Goal: Transaction & Acquisition: Purchase product/service

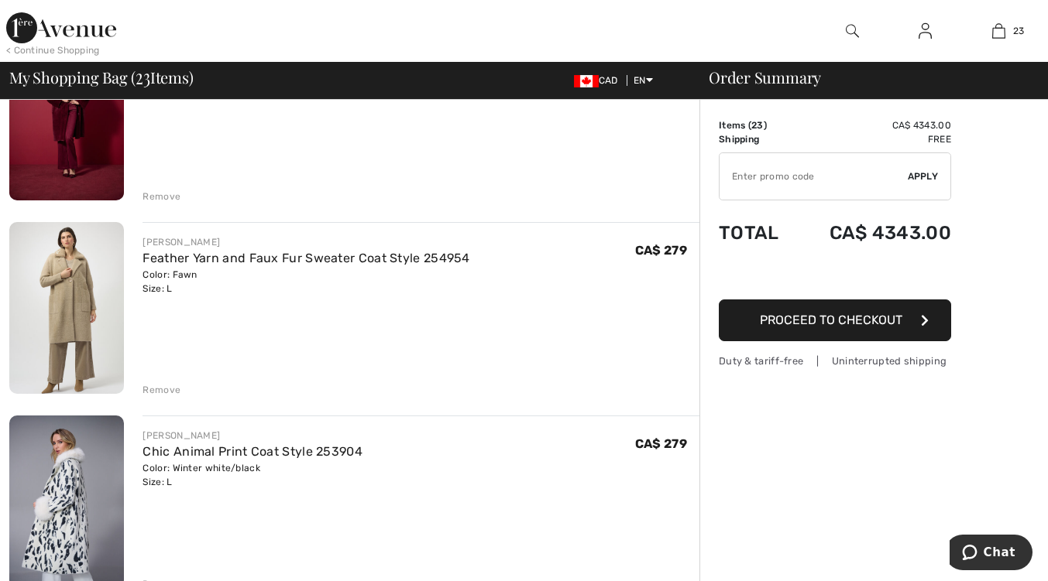
scroll to position [200, 0]
click at [328, 260] on link "Feather Yarn and Faux Fur Sweater Coat Style 254954" at bounding box center [305, 257] width 327 height 15
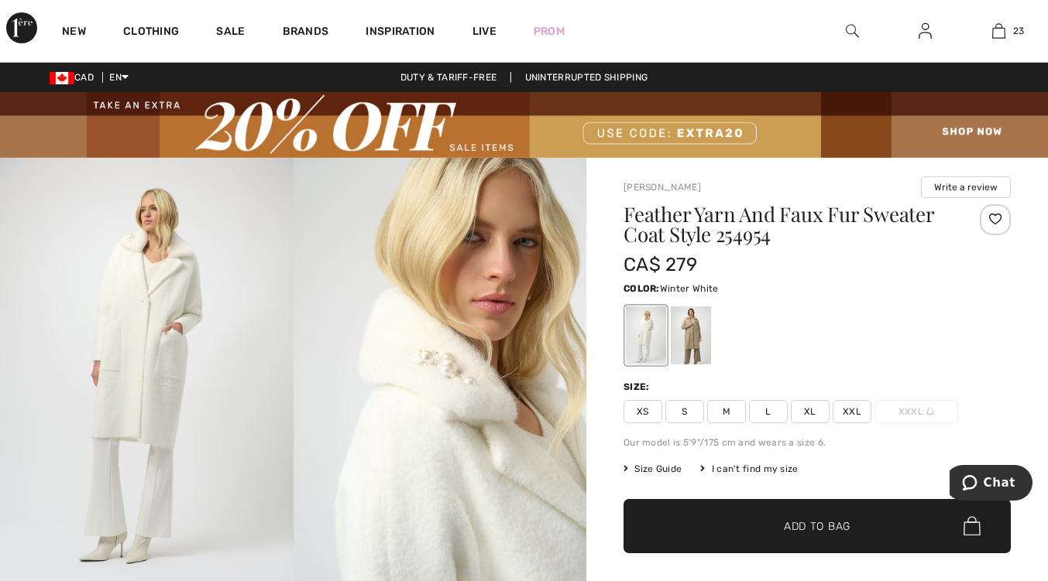
checkbox input "true"
click at [835, 530] on span "Add to Bag" at bounding box center [817, 526] width 67 height 16
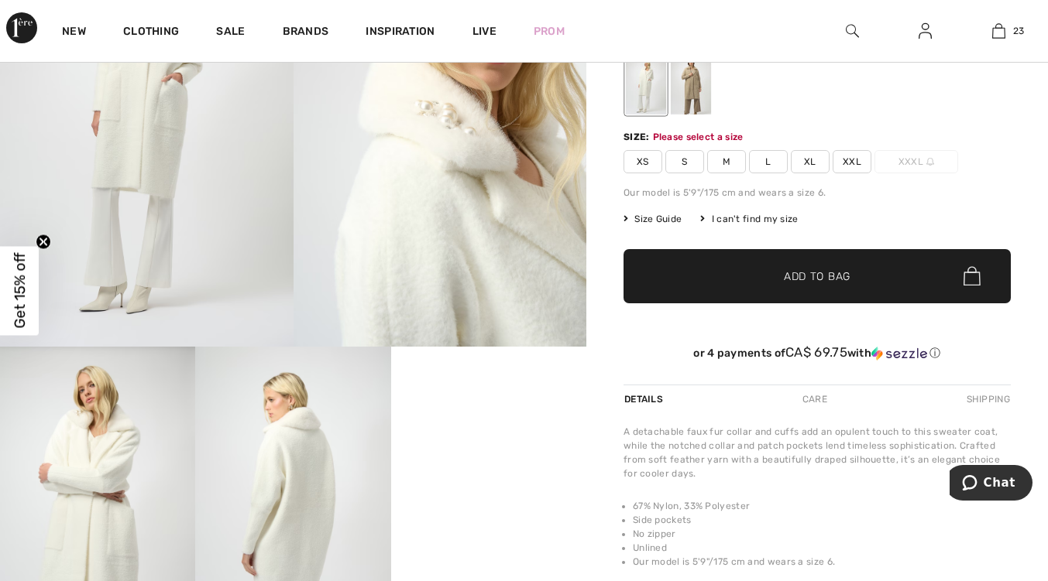
scroll to position [255, 0]
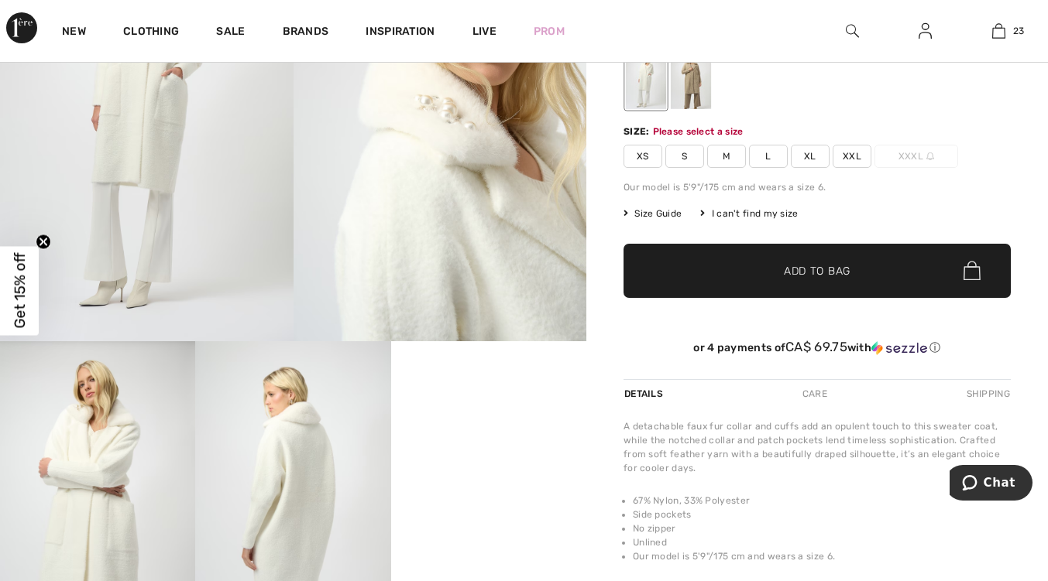
click at [766, 162] on span "L" at bounding box center [768, 156] width 39 height 23
click at [759, 266] on span "✔ Added to Bag" at bounding box center [793, 270] width 94 height 16
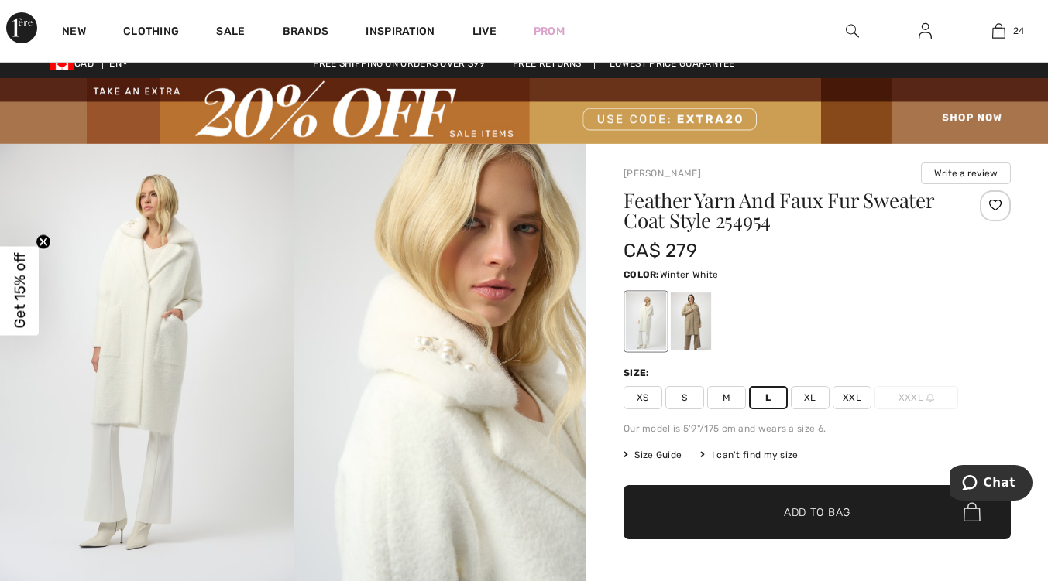
scroll to position [0, 0]
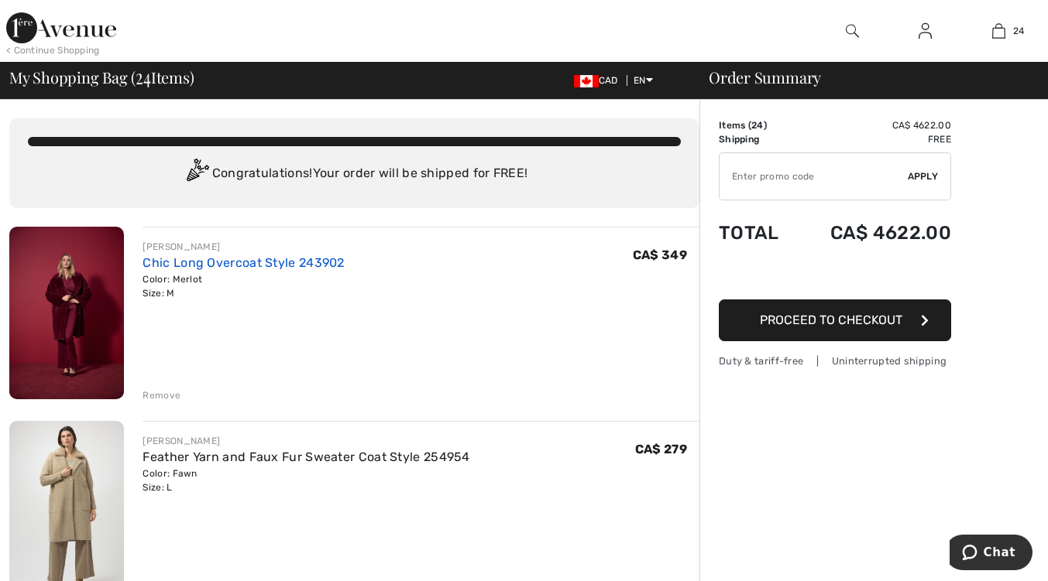
click at [281, 267] on link "Chic Long Overcoat Style 243902" at bounding box center [242, 262] width 201 height 15
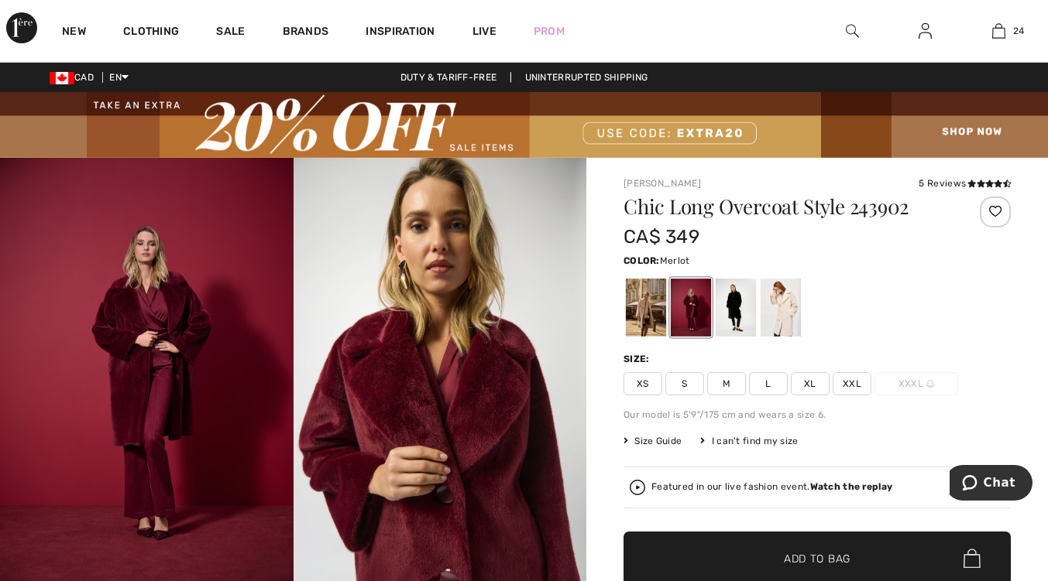
click at [768, 391] on span "L" at bounding box center [768, 383] width 39 height 23
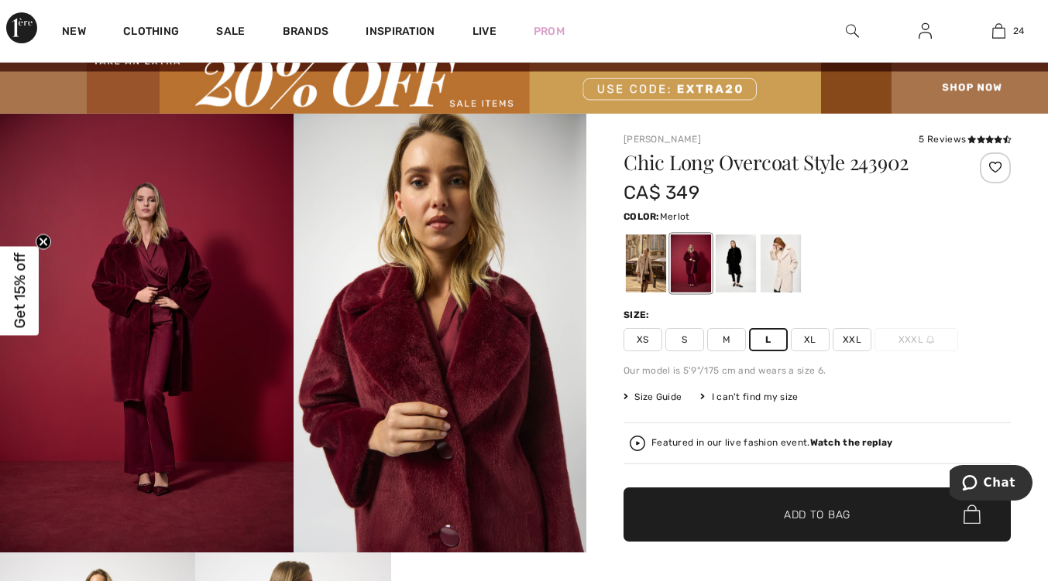
scroll to position [73, 0]
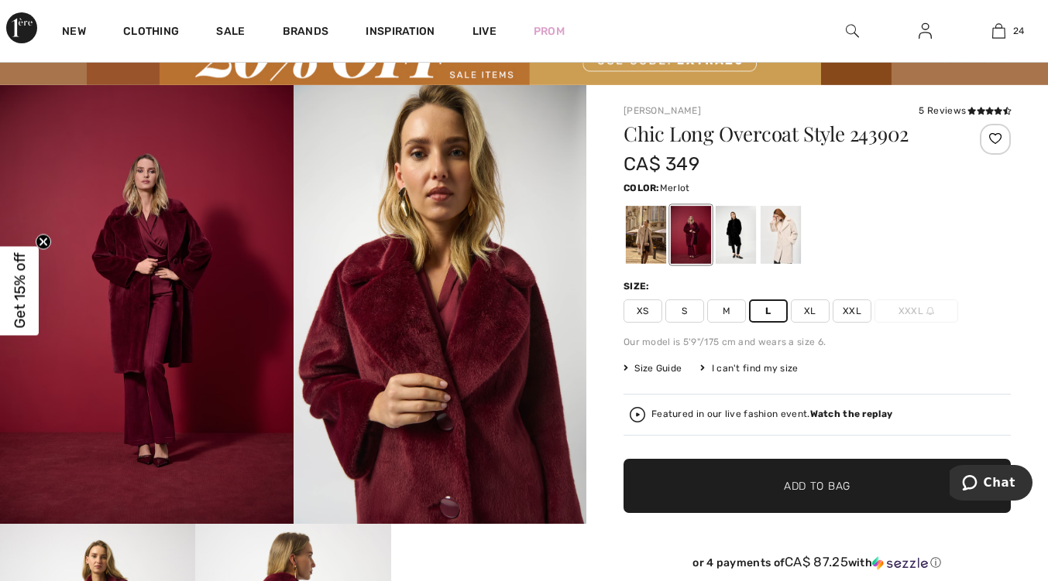
click at [770, 491] on span "✔ Added to Bag" at bounding box center [793, 486] width 94 height 16
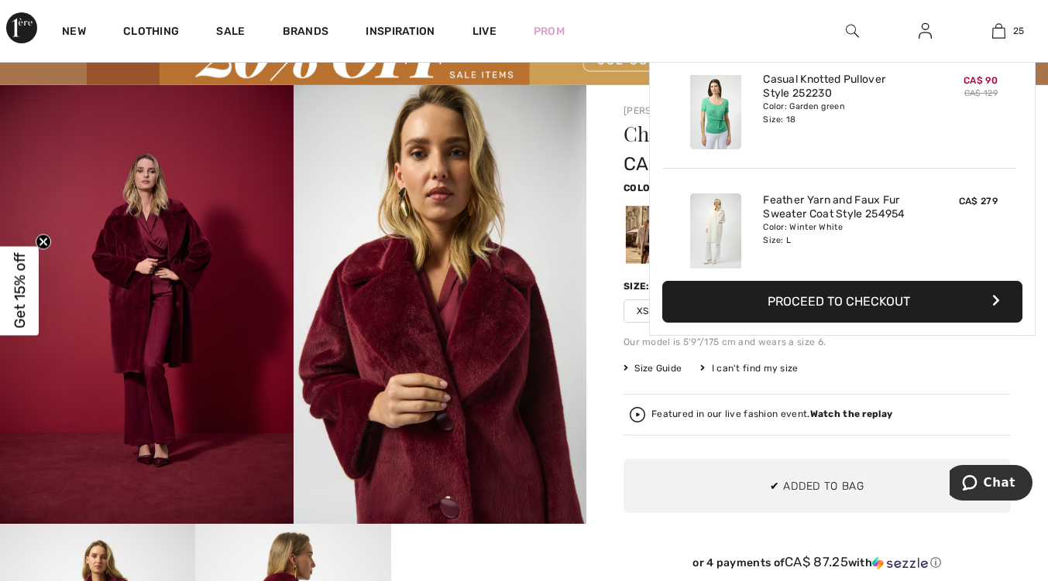
scroll to position [2826, 0]
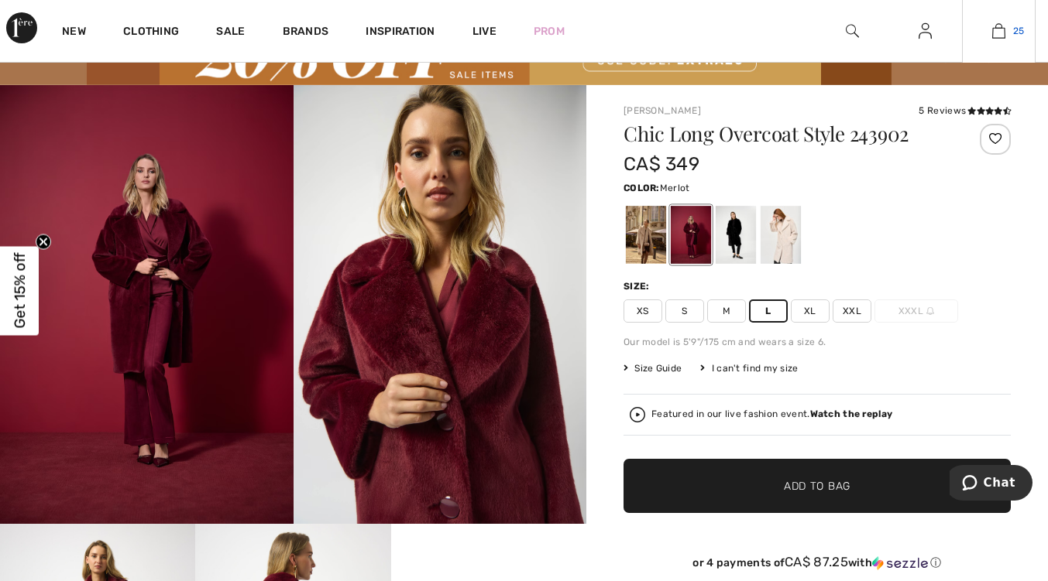
click at [1014, 36] on span "25" at bounding box center [1019, 31] width 12 height 14
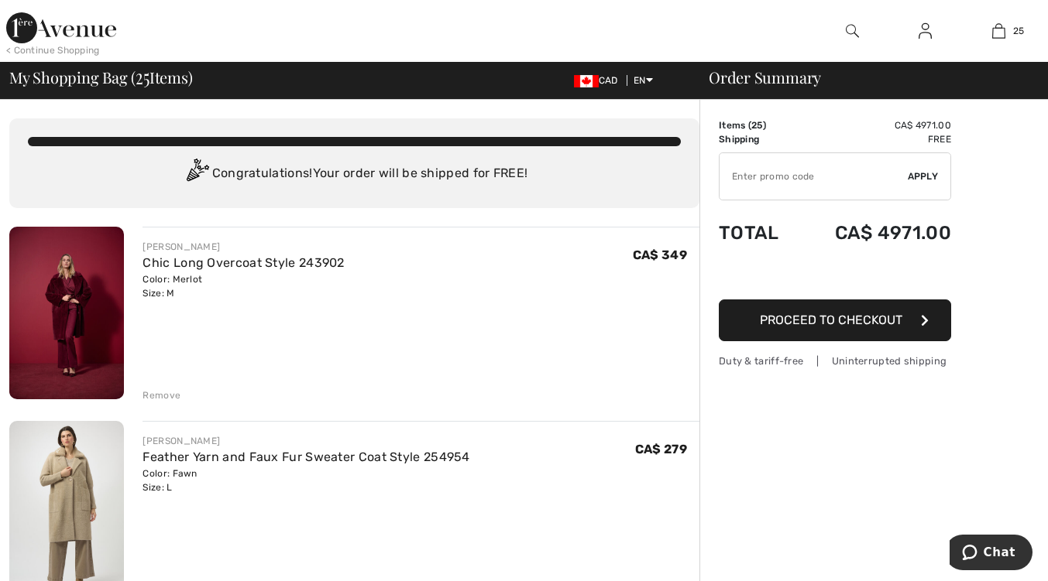
click at [168, 399] on div "Remove" at bounding box center [161, 396] width 38 height 14
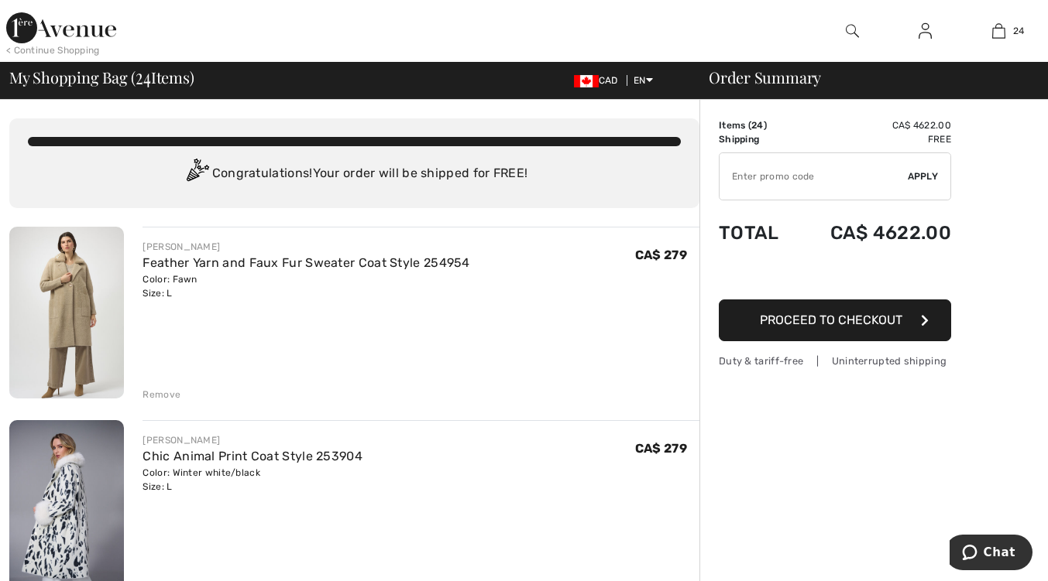
click at [162, 396] on div "Remove" at bounding box center [161, 395] width 38 height 14
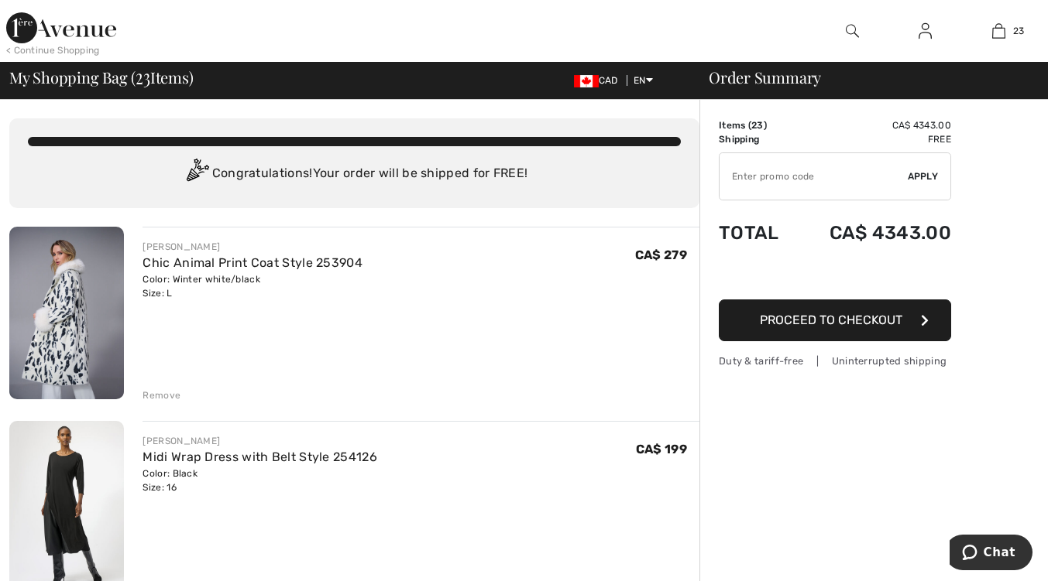
click at [163, 392] on div "Remove" at bounding box center [161, 396] width 38 height 14
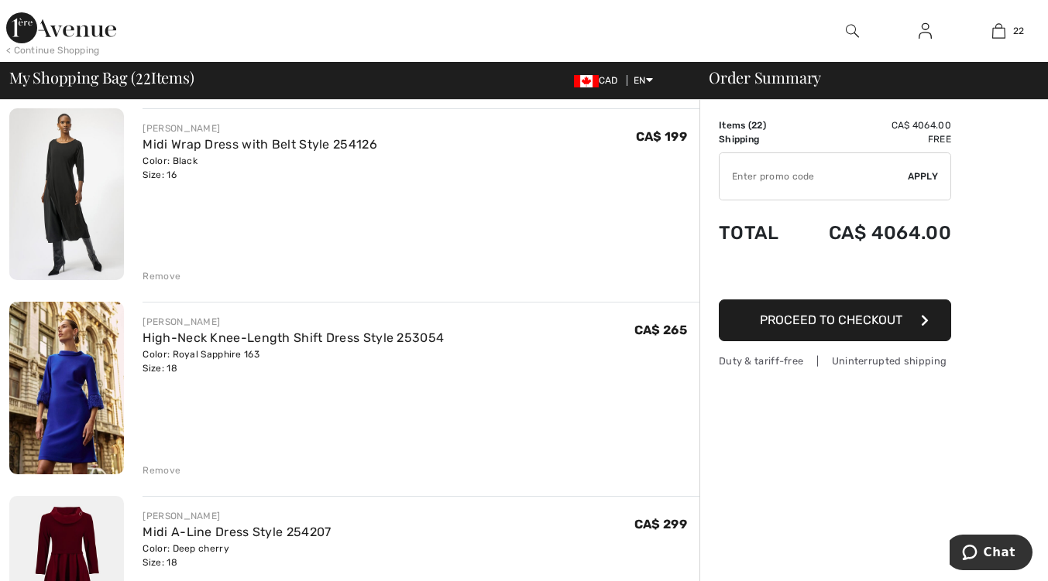
scroll to position [120, 0]
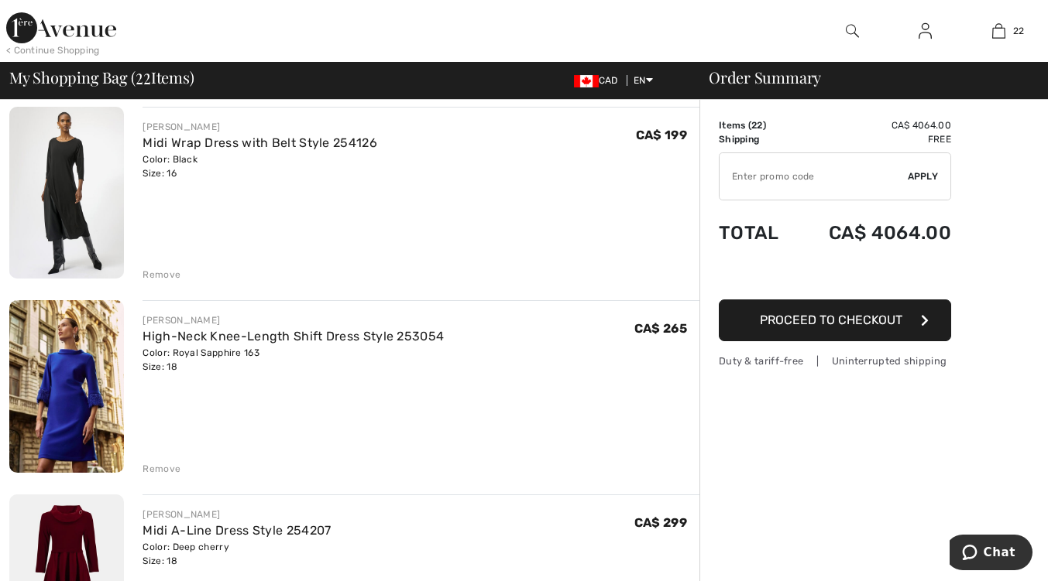
click at [166, 473] on div "Remove" at bounding box center [161, 469] width 38 height 14
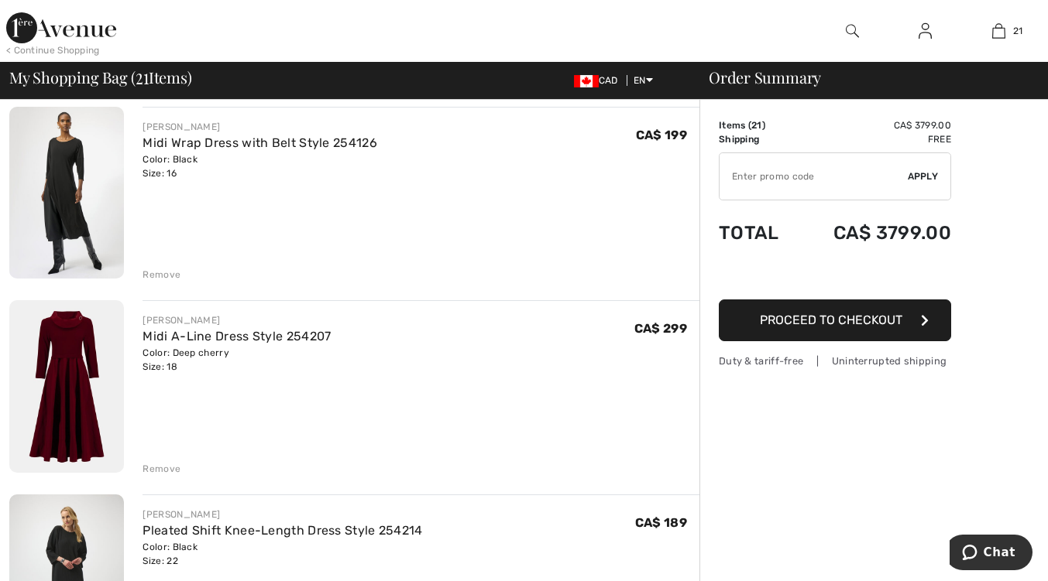
click at [167, 472] on div "Remove" at bounding box center [161, 469] width 38 height 14
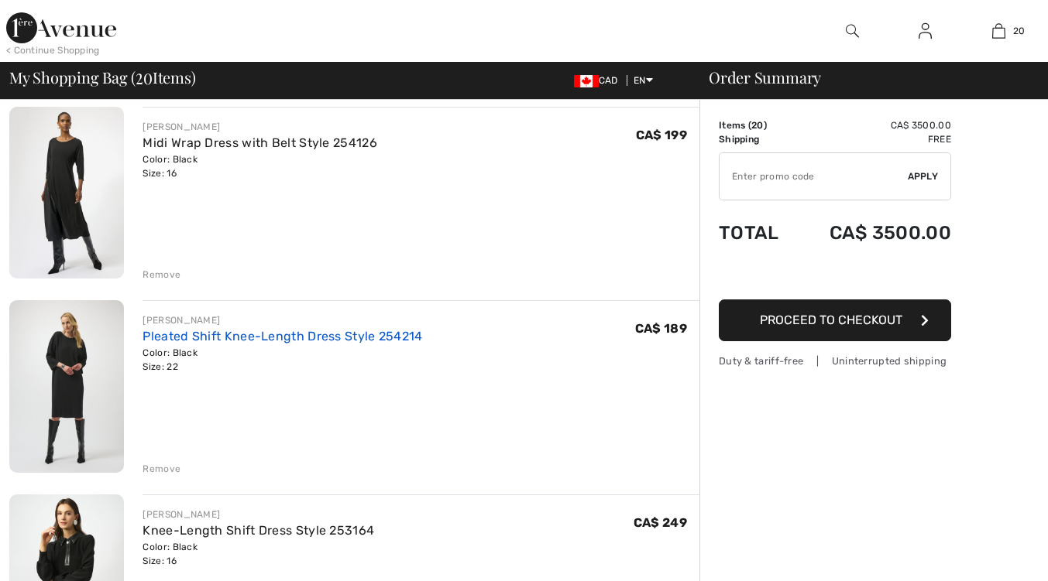
click at [290, 337] on link "Pleated Shift Knee-Length Dress Style 254214" at bounding box center [281, 336] width 279 height 15
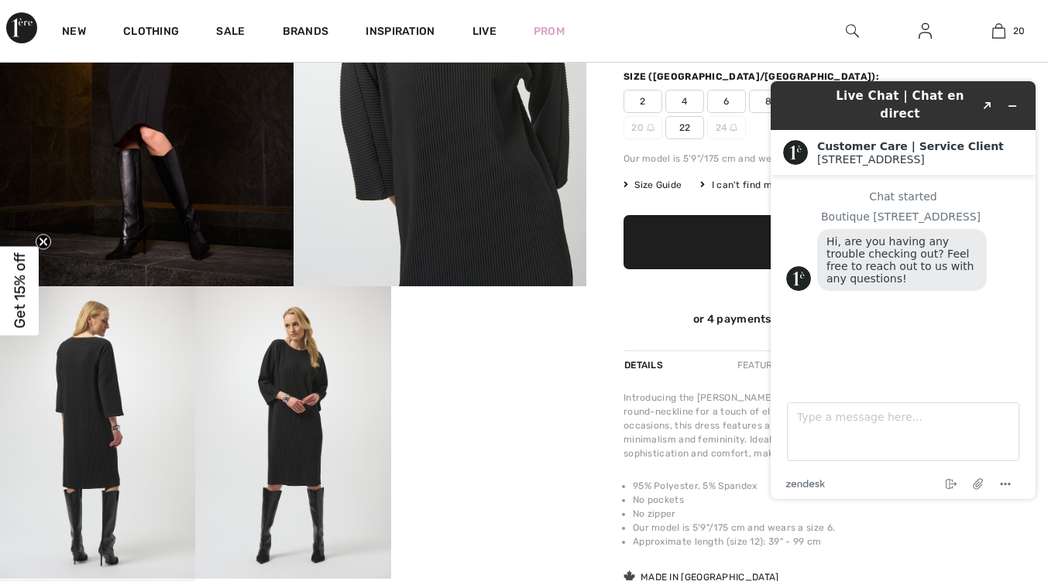
scroll to position [388, 0]
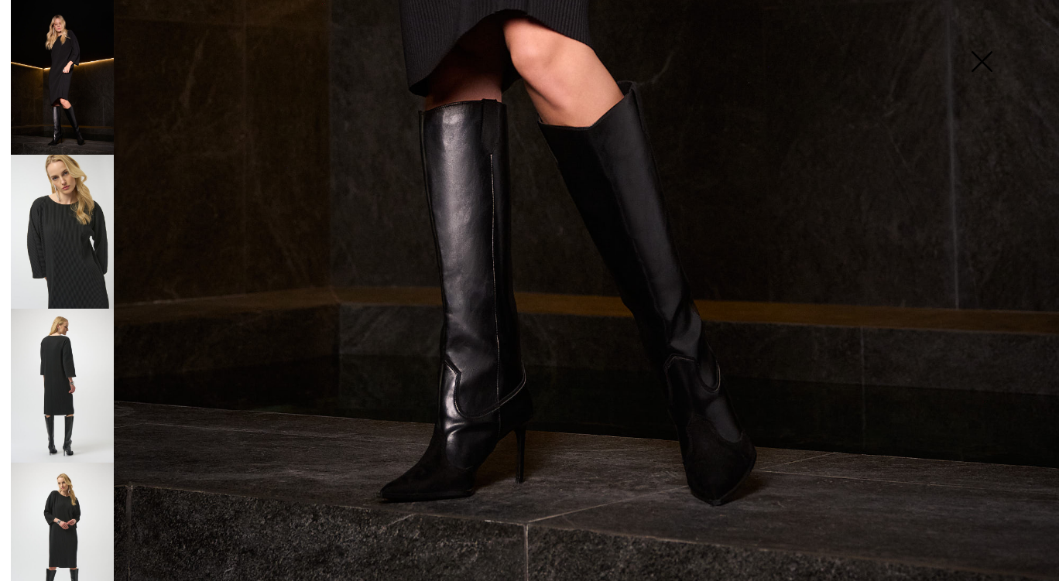
scroll to position [0, 0]
click at [70, 236] on img at bounding box center [62, 232] width 103 height 154
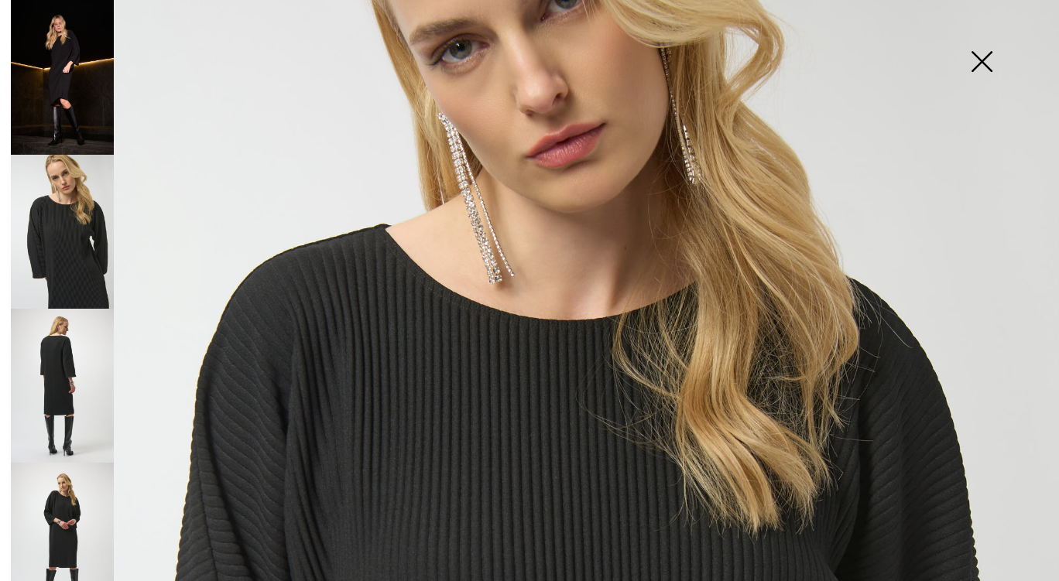
scroll to position [190, 0]
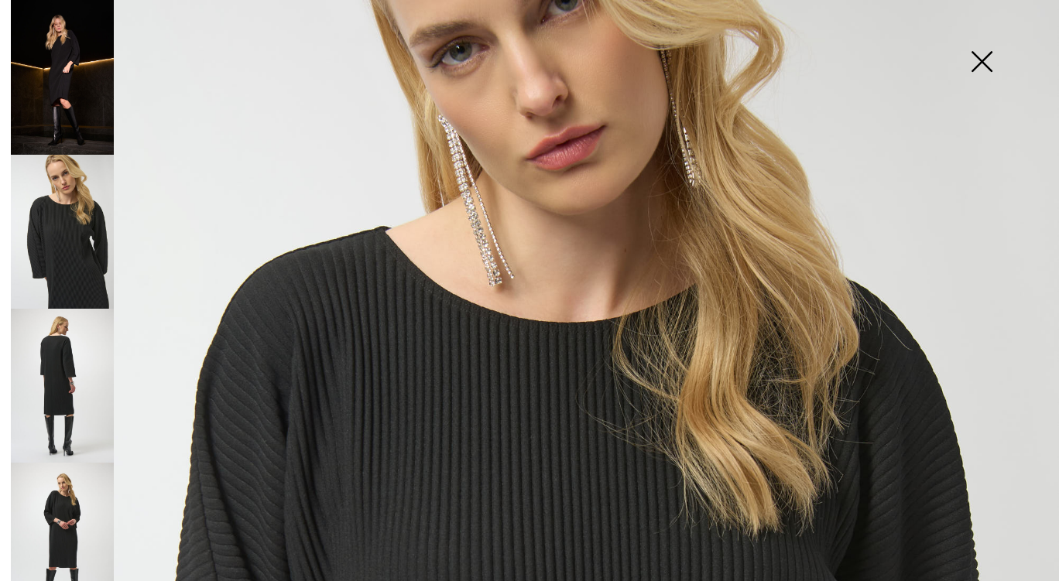
click at [77, 389] on img at bounding box center [62, 386] width 103 height 154
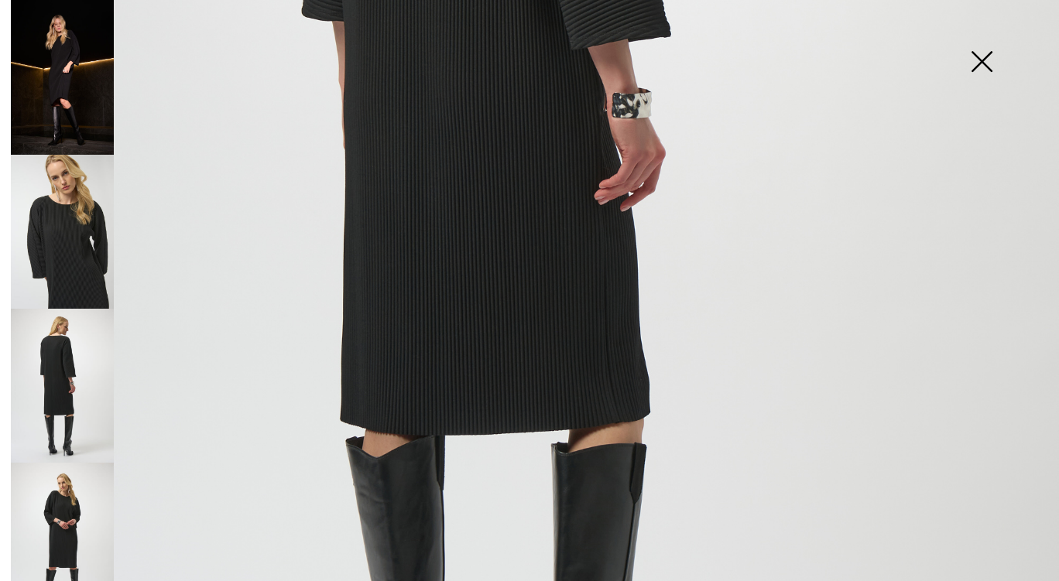
scroll to position [666, 0]
click at [70, 509] on img at bounding box center [62, 540] width 103 height 154
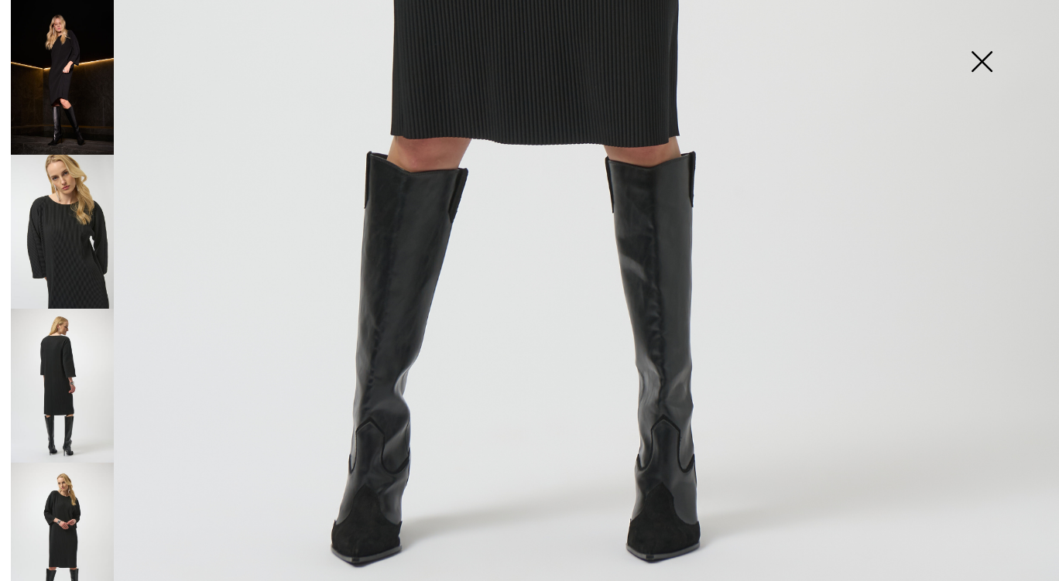
scroll to position [988, 0]
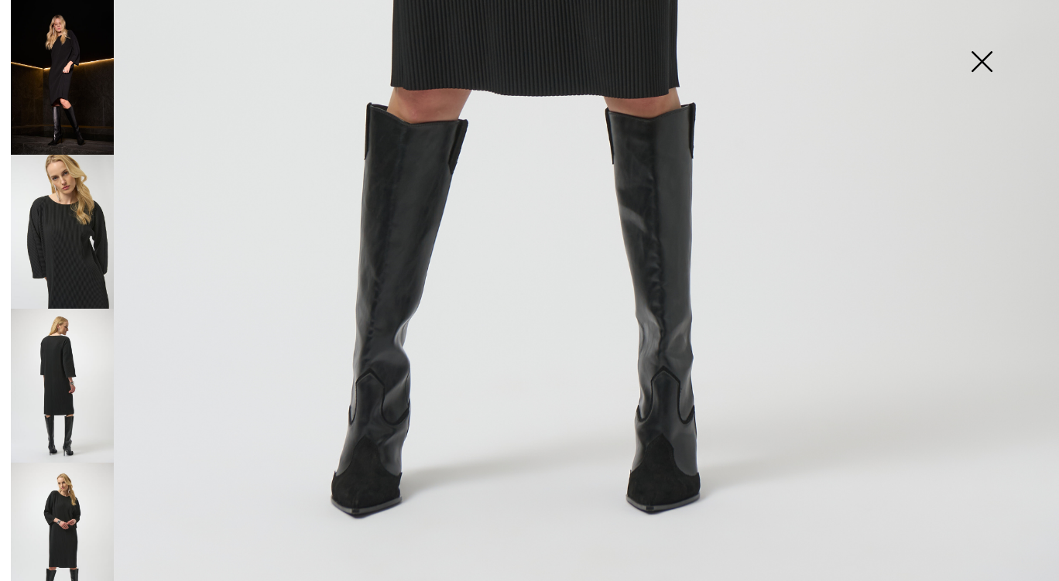
click at [61, 513] on img at bounding box center [62, 540] width 103 height 154
click at [983, 74] on img at bounding box center [981, 63] width 77 height 80
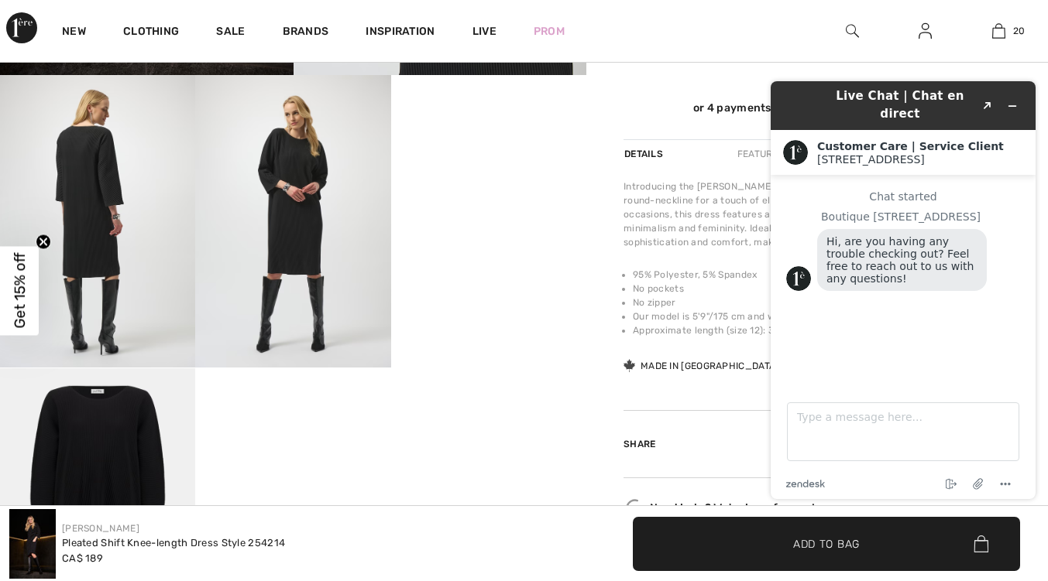
scroll to position [542, 0]
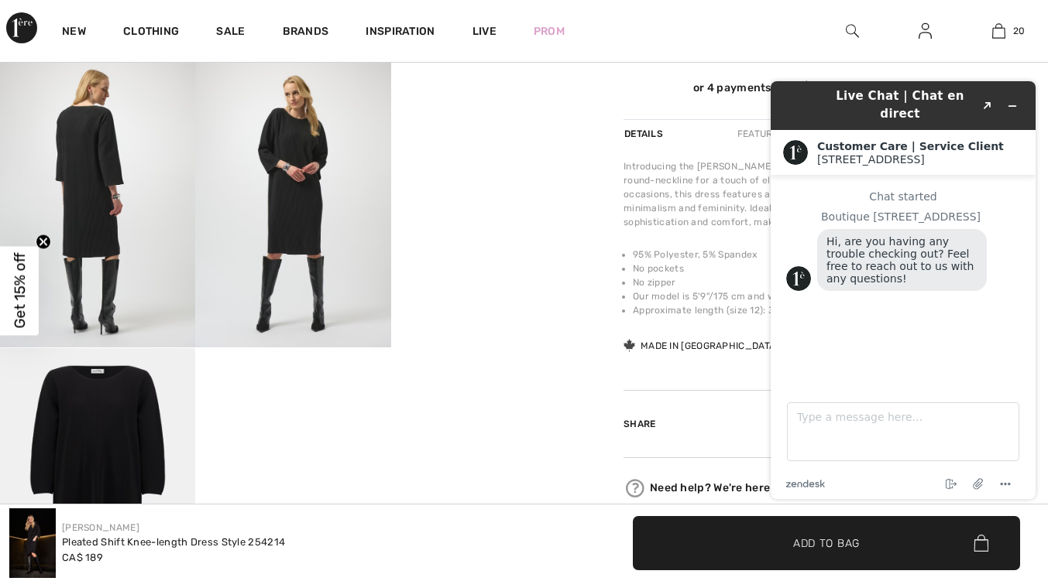
click at [516, 153] on video "Your browser does not support the video tag." at bounding box center [488, 104] width 195 height 98
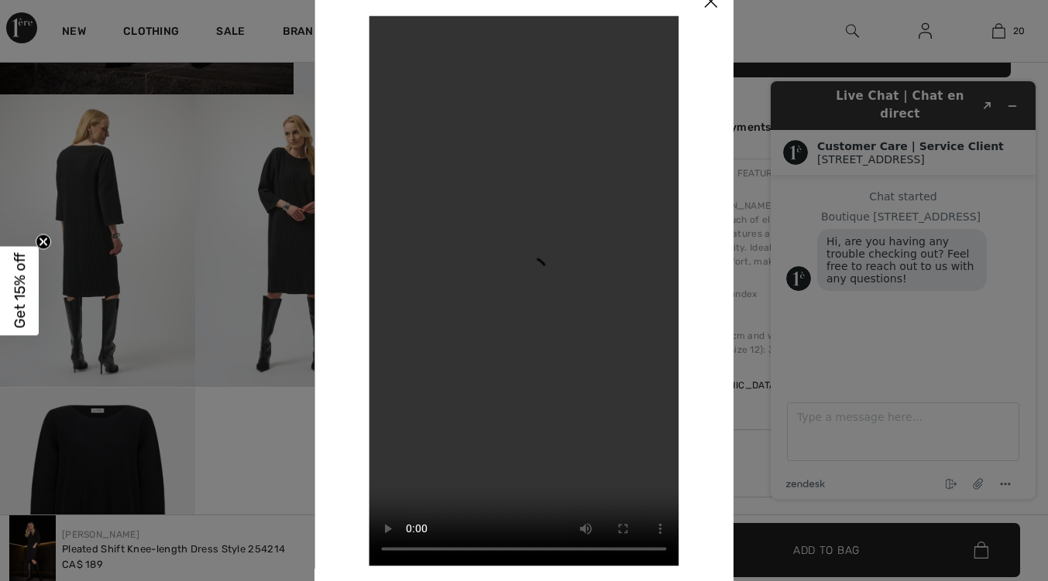
scroll to position [434, 0]
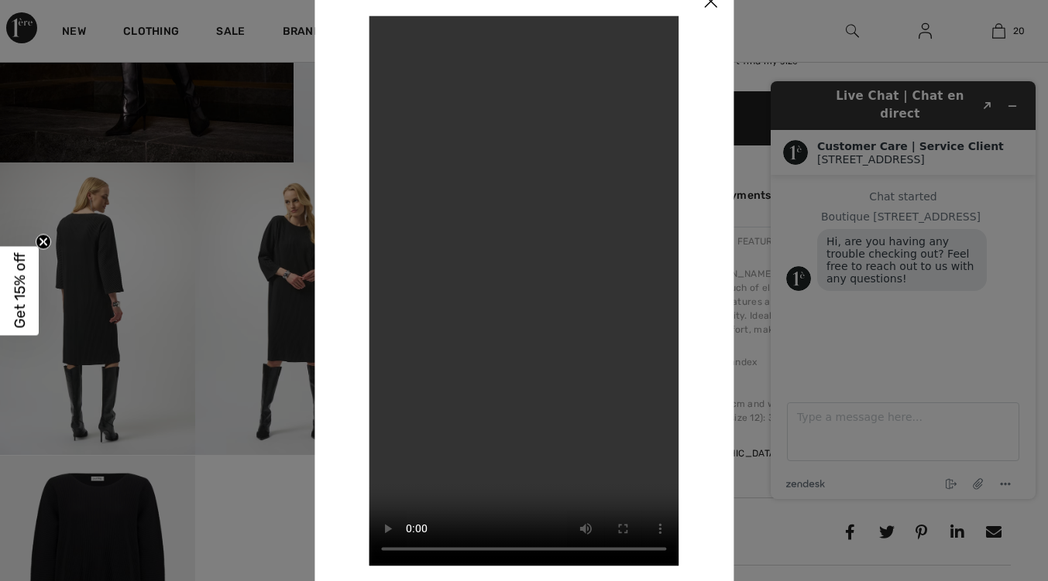
click at [715, 15] on img at bounding box center [710, 2] width 46 height 48
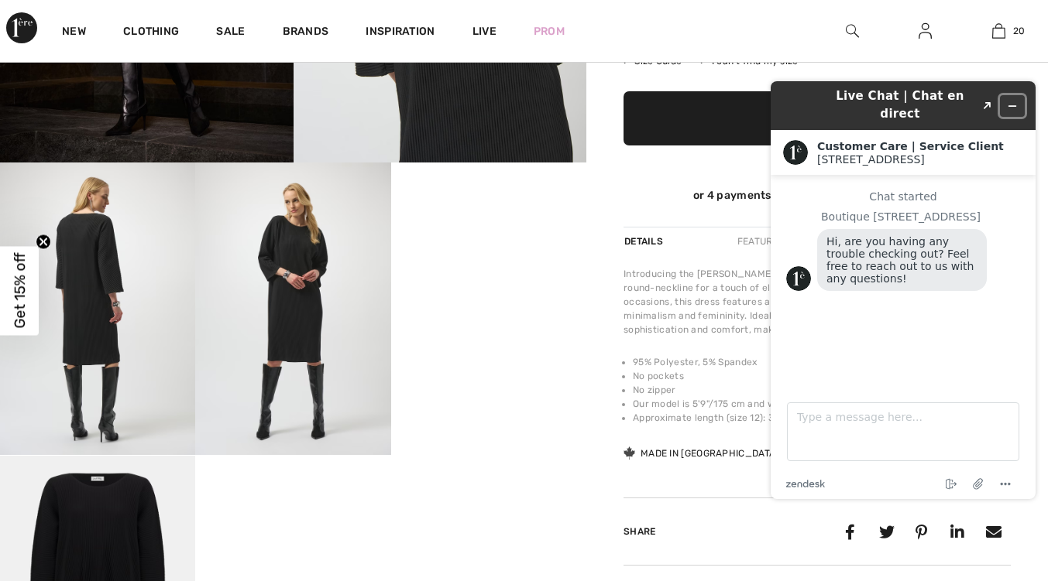
click at [1012, 106] on icon "Minimize widget" at bounding box center [1012, 106] width 7 height 0
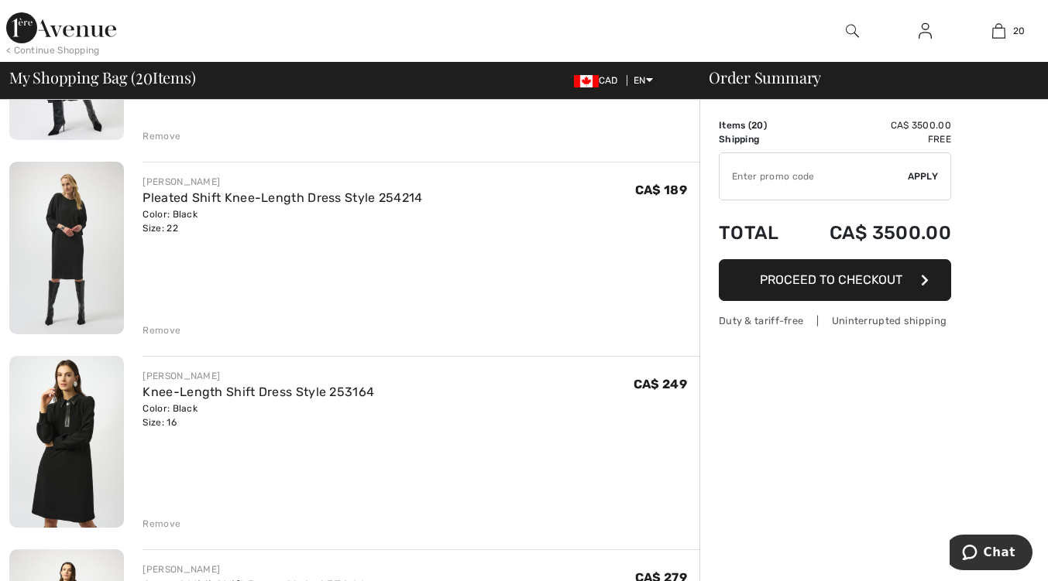
scroll to position [267, 0]
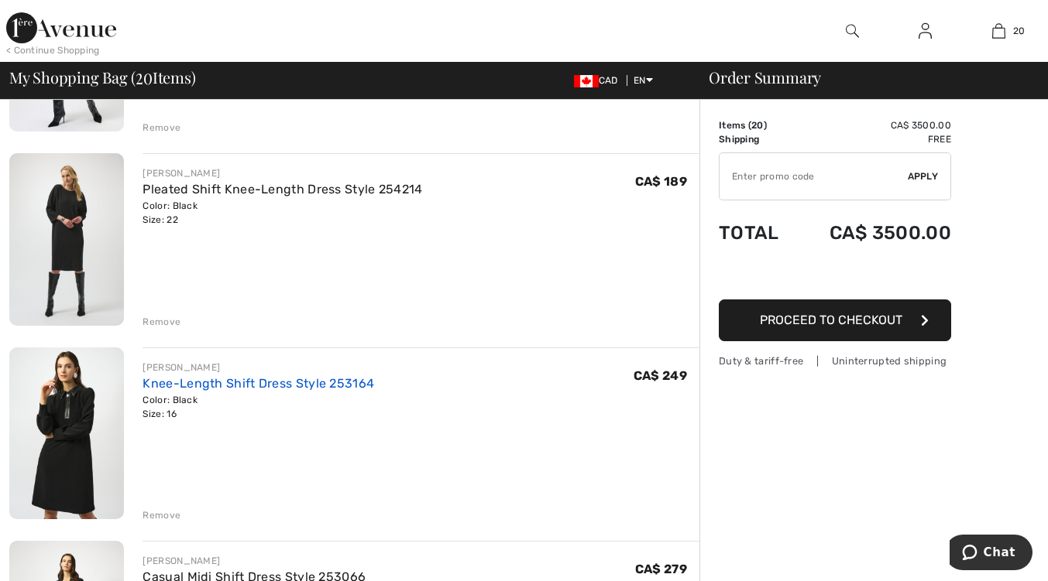
click at [294, 386] on link "Knee-Length Shift Dress Style 253164" at bounding box center [257, 383] width 231 height 15
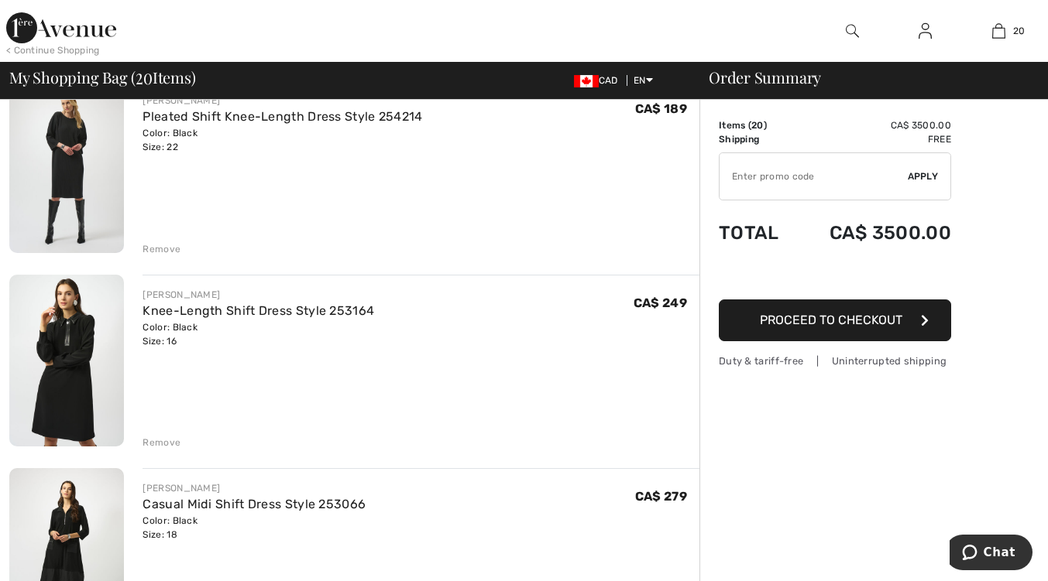
scroll to position [321, 0]
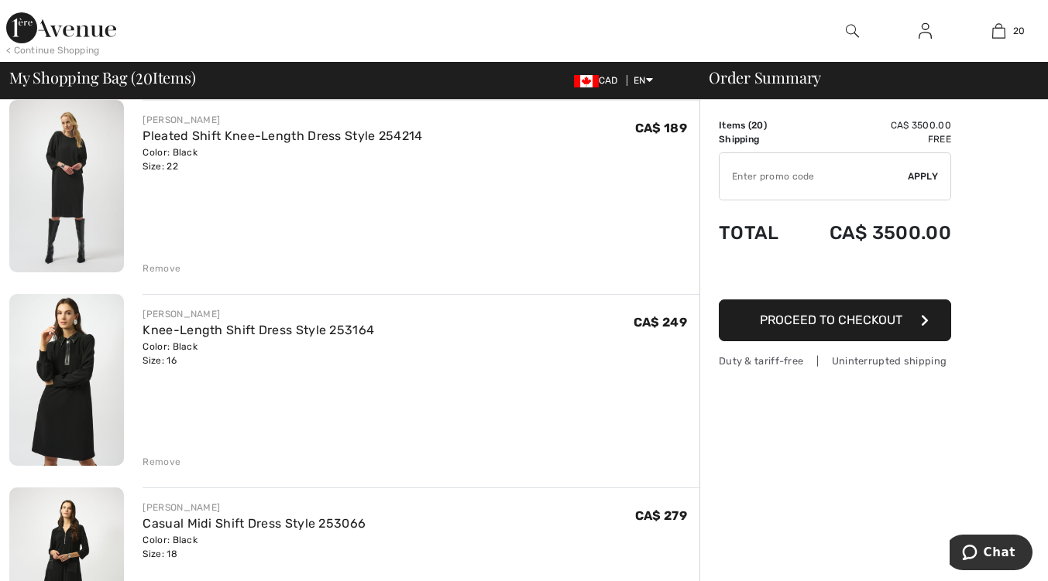
click at [159, 266] on div "Remove" at bounding box center [161, 269] width 38 height 14
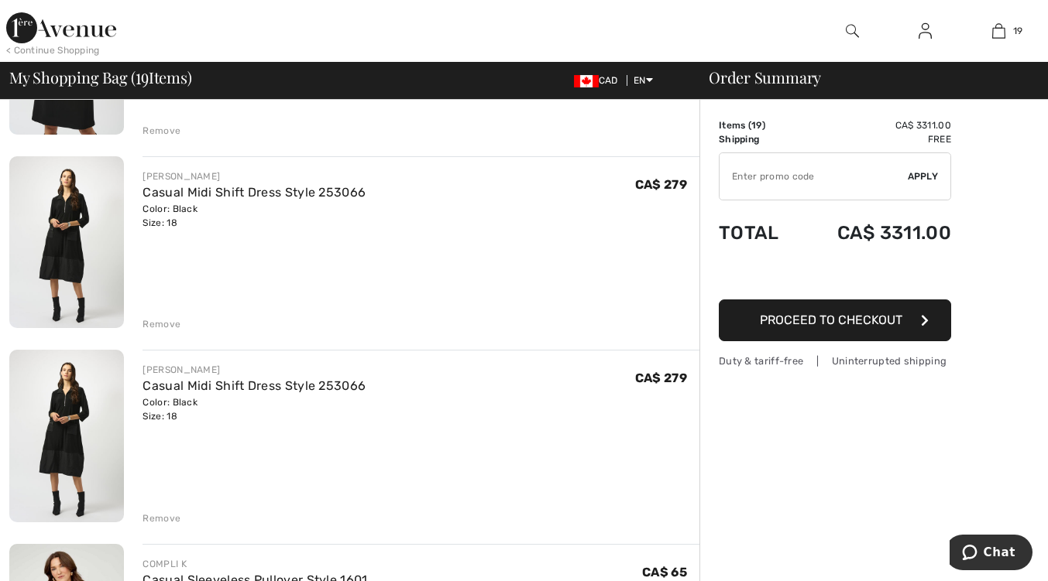
scroll to position [474, 0]
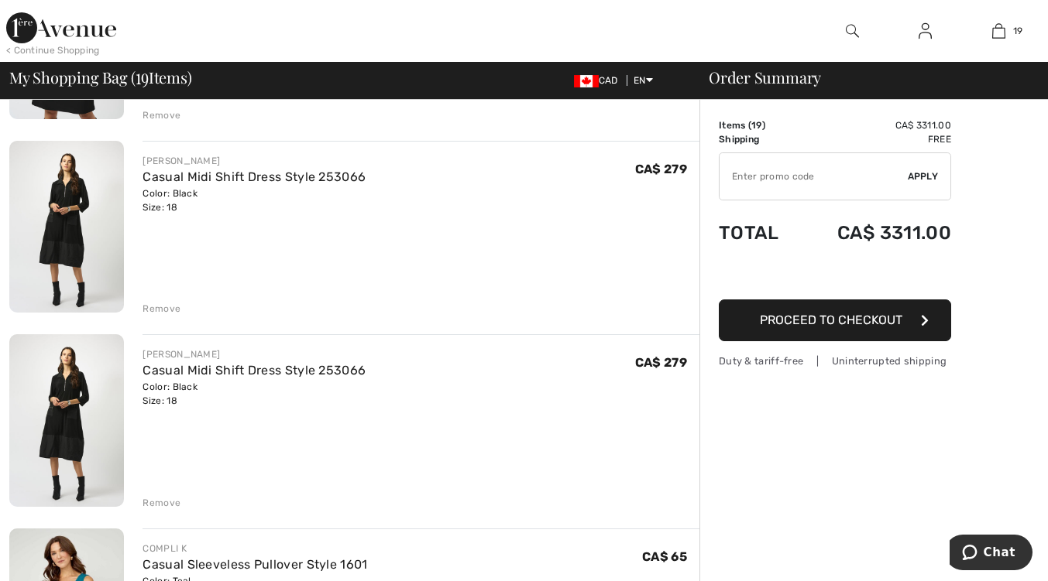
click at [160, 506] on div "Remove" at bounding box center [161, 503] width 38 height 14
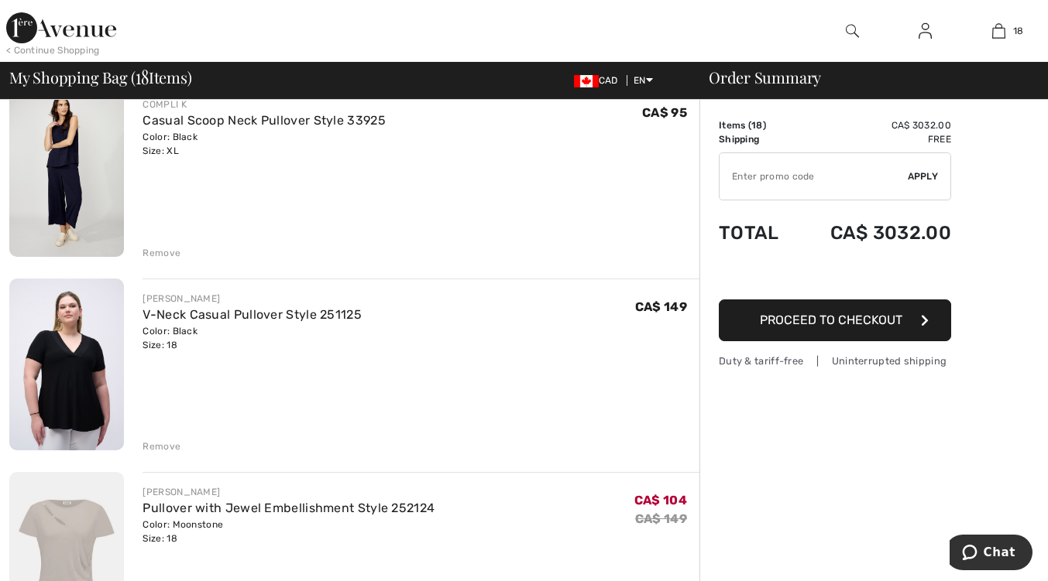
scroll to position [1927, 0]
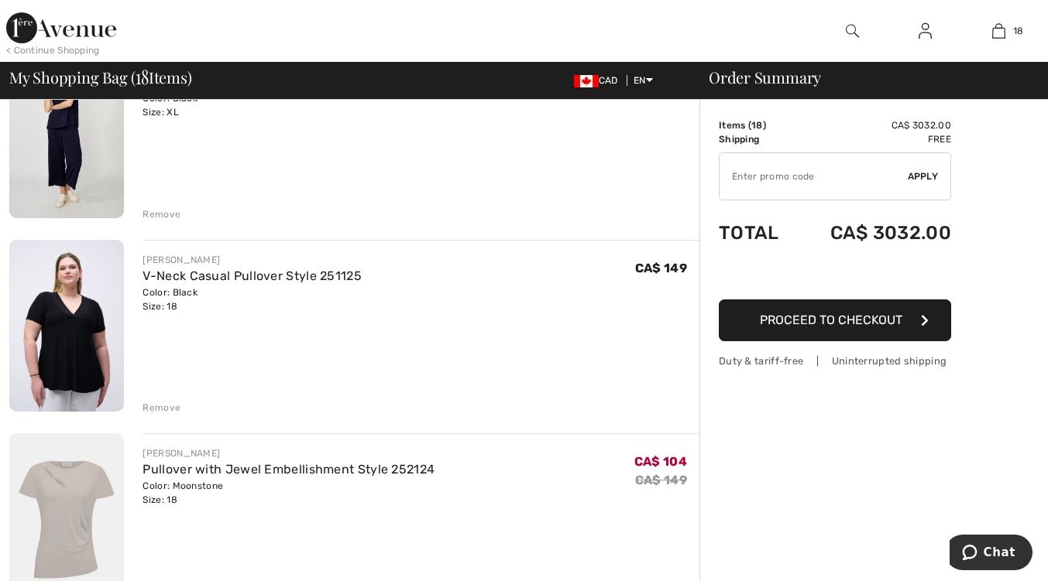
click at [163, 413] on div "Remove" at bounding box center [161, 408] width 38 height 14
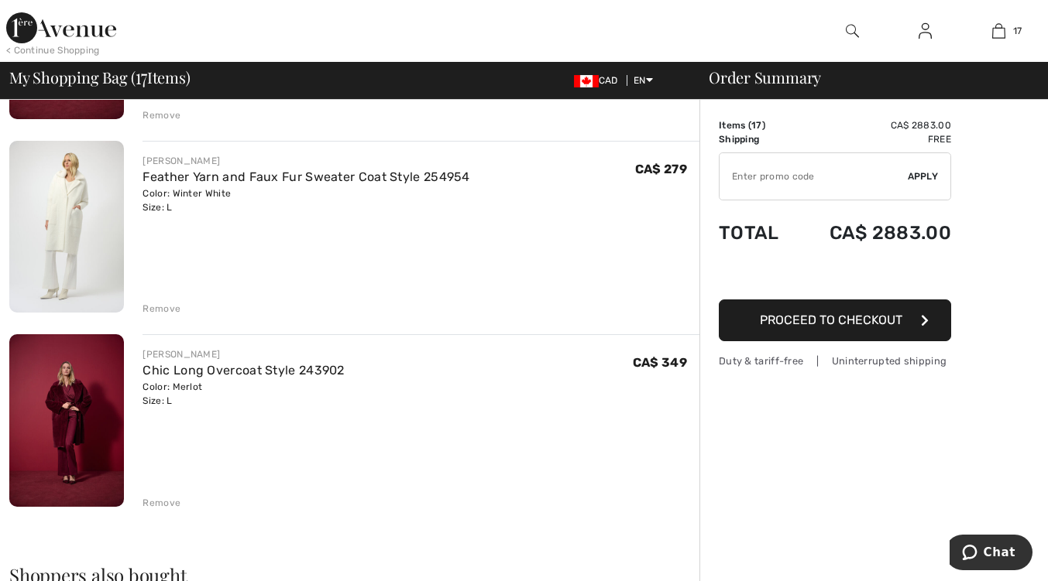
scroll to position [3002, 0]
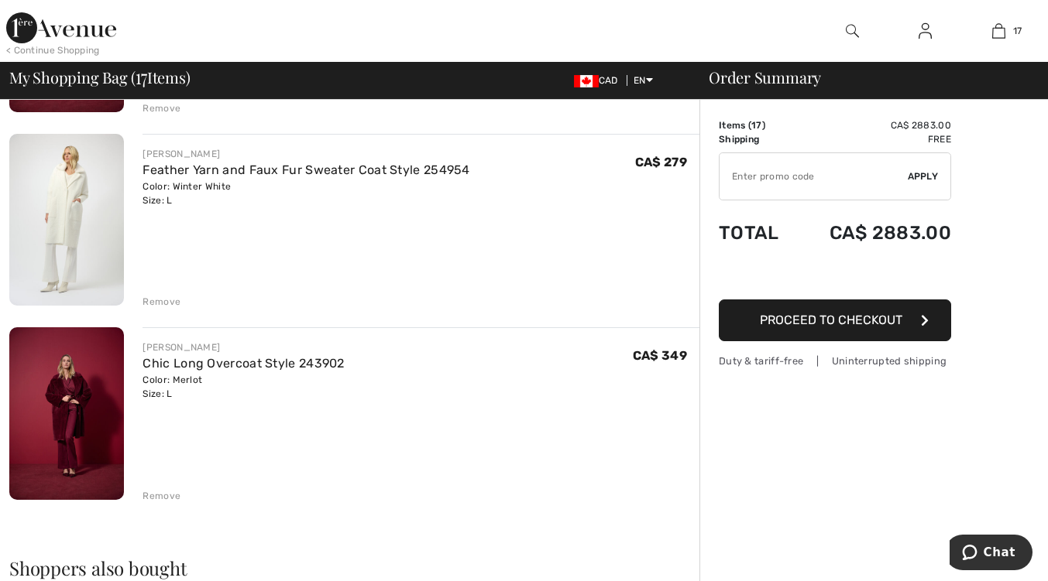
click at [165, 502] on div "Remove" at bounding box center [161, 496] width 38 height 14
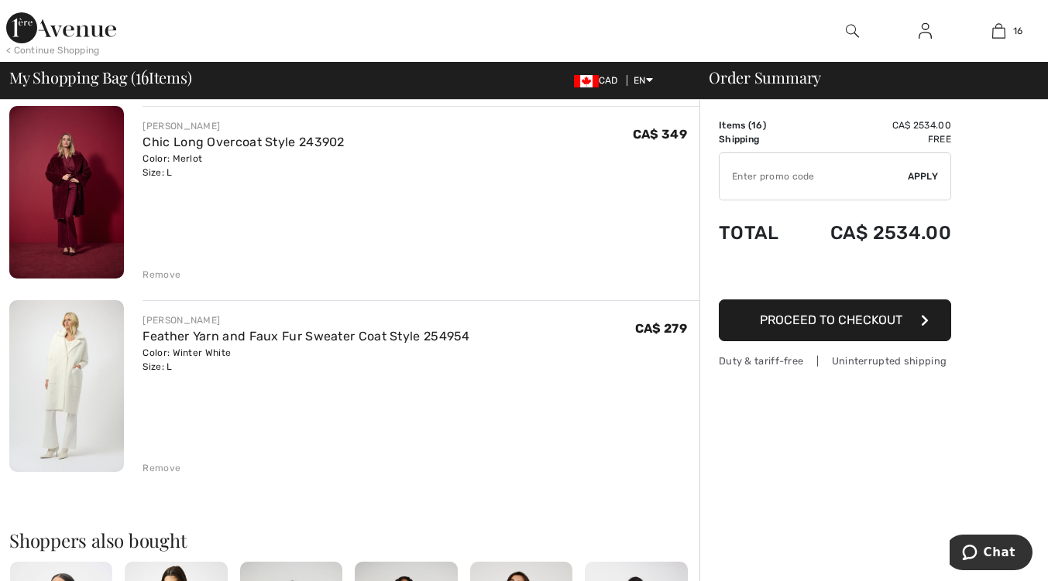
scroll to position [2838, 0]
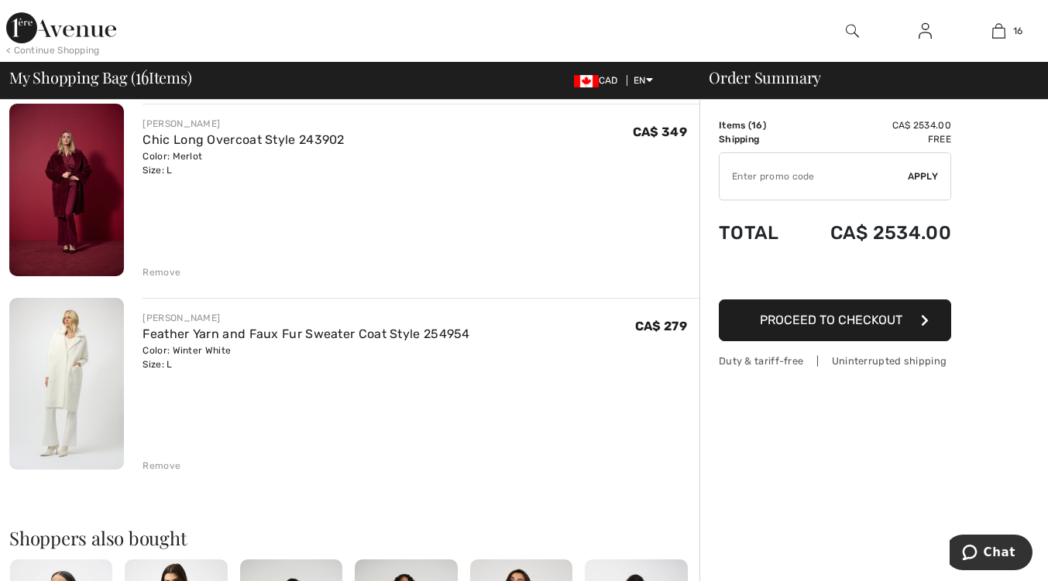
click at [166, 470] on div "Remove" at bounding box center [161, 466] width 38 height 14
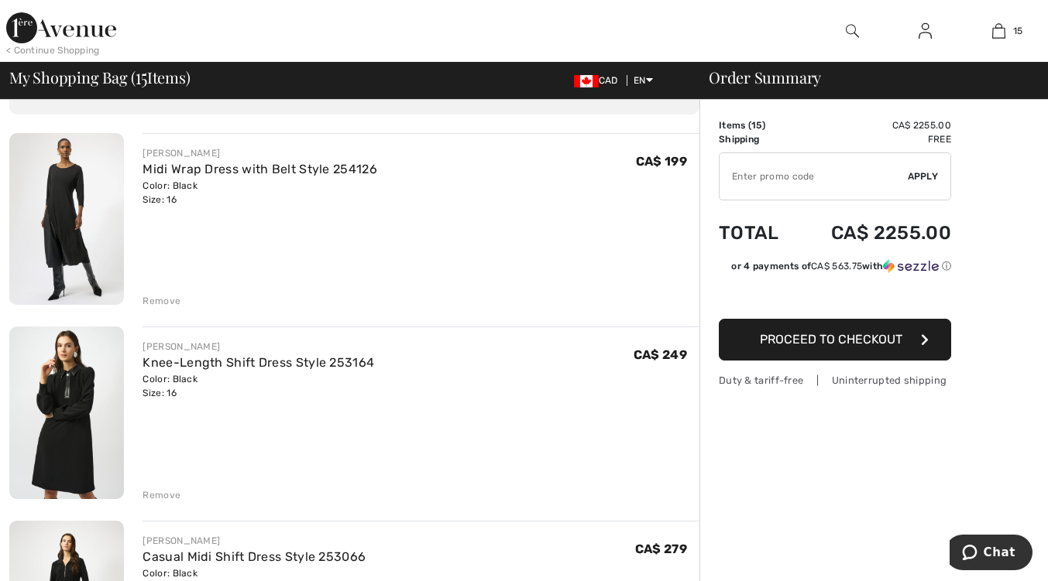
scroll to position [0, 0]
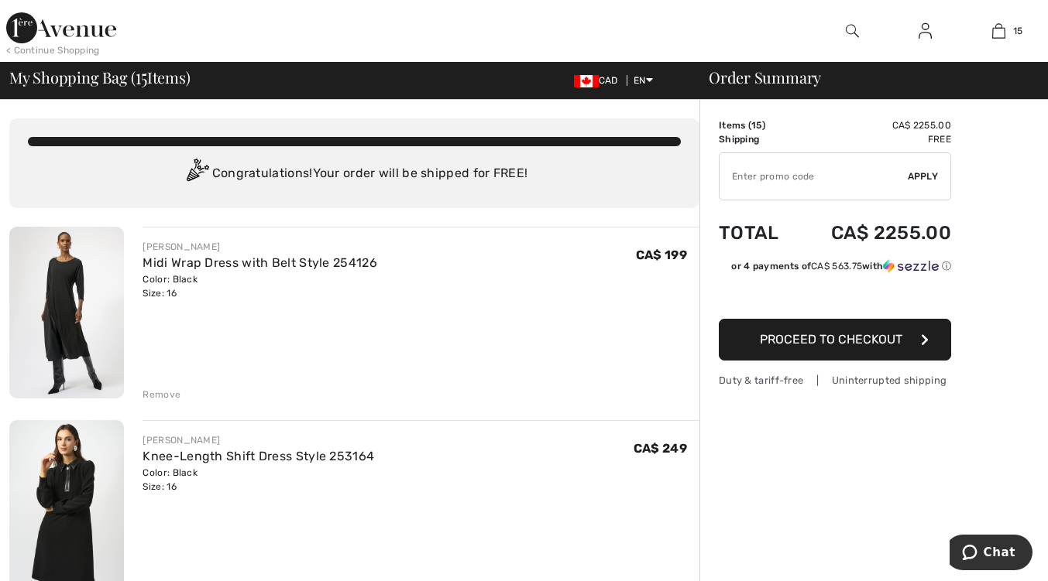
click at [921, 36] on img at bounding box center [924, 31] width 13 height 19
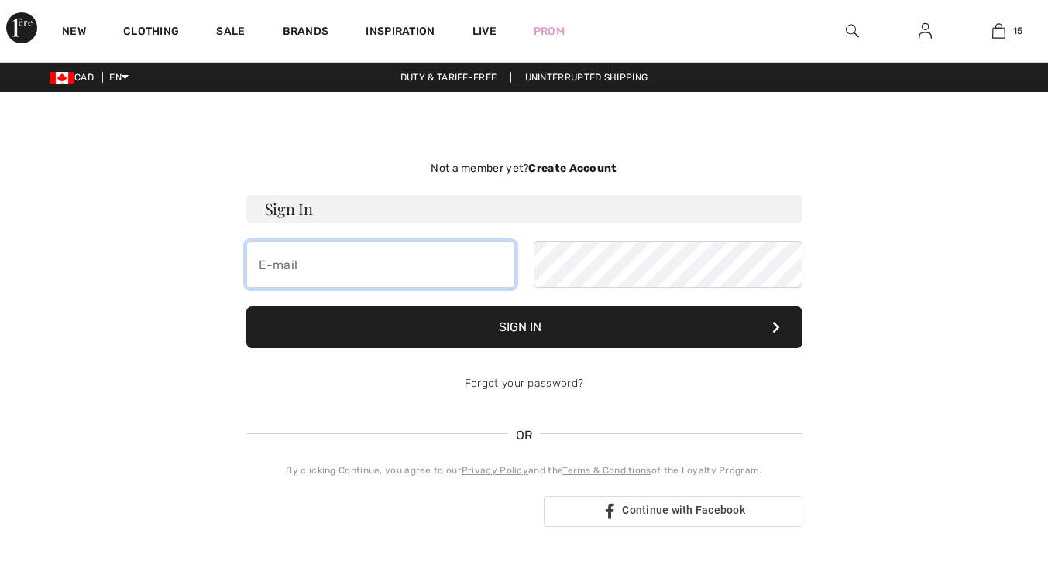
type input "[EMAIL_ADDRESS][DOMAIN_NAME]"
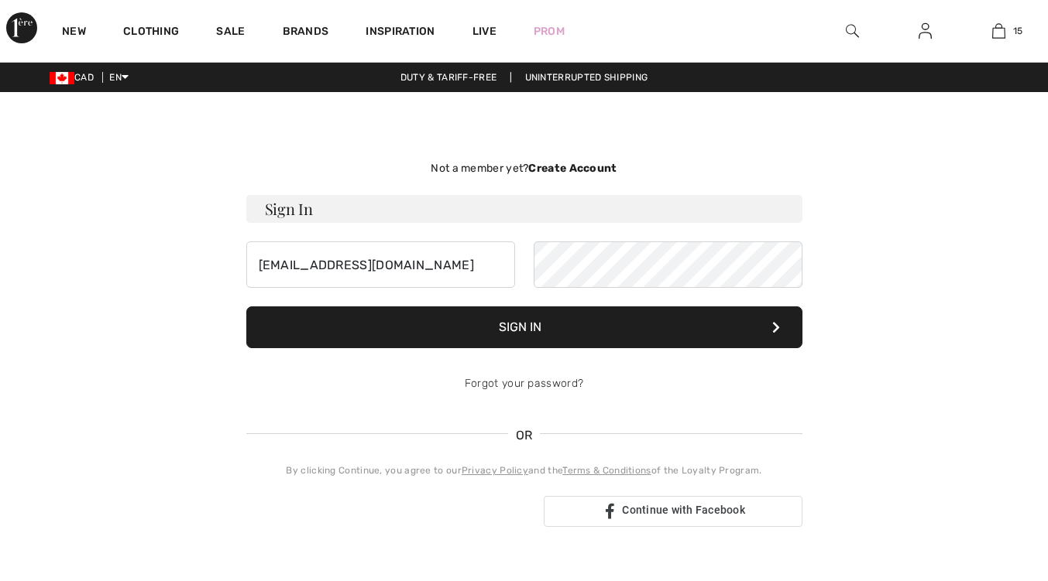
click at [526, 331] on button "Sign In" at bounding box center [524, 328] width 556 height 42
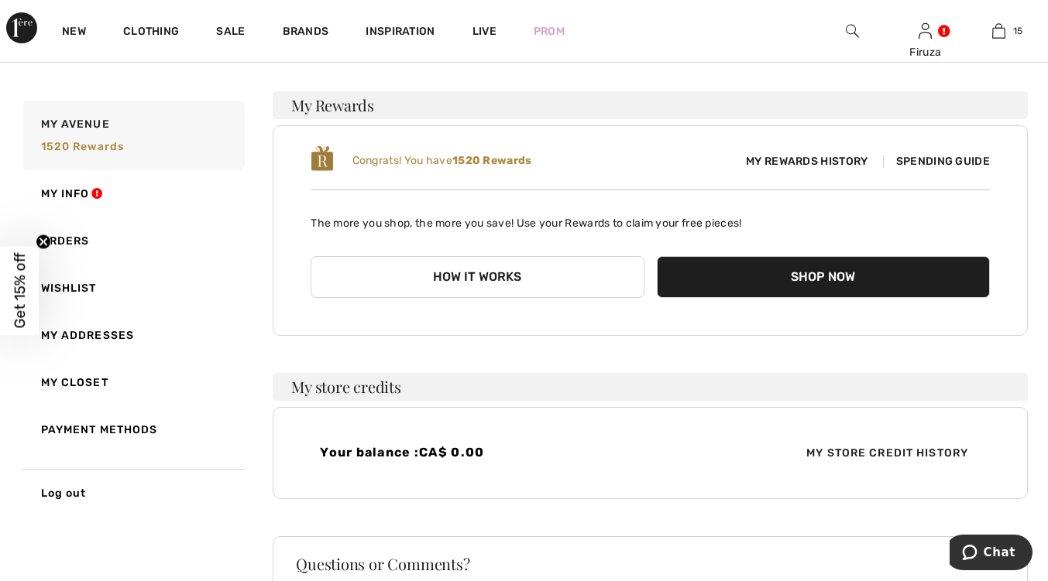
scroll to position [94, 0]
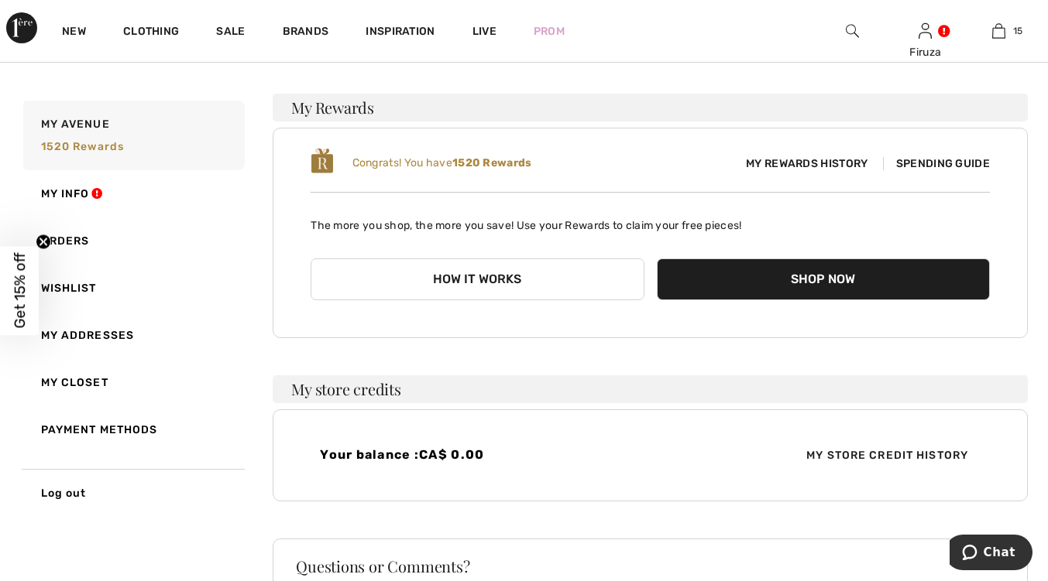
click at [530, 286] on button "How it works" at bounding box center [476, 280] width 333 height 42
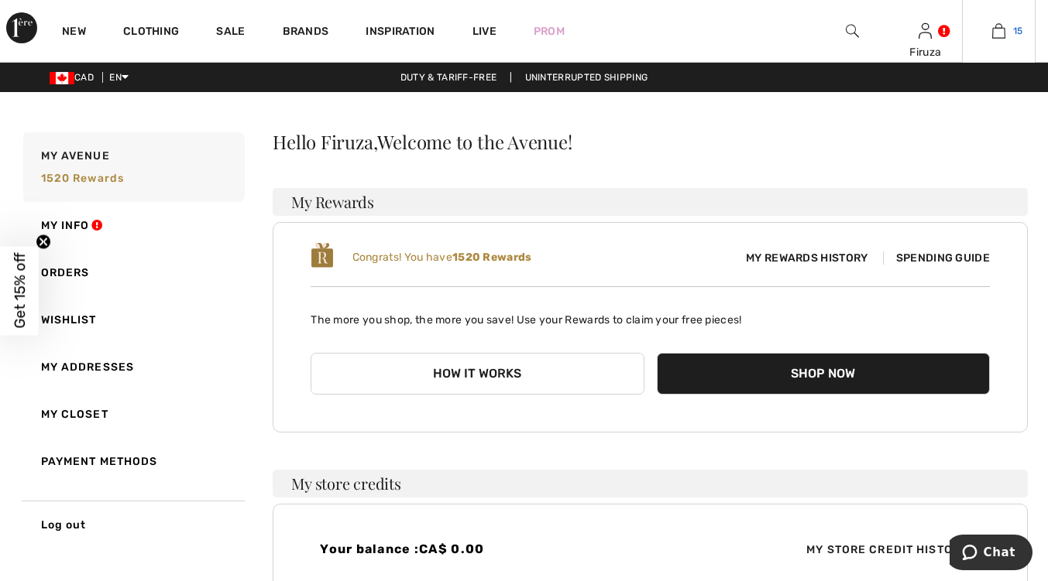
click at [1014, 35] on span "15" at bounding box center [1018, 31] width 10 height 14
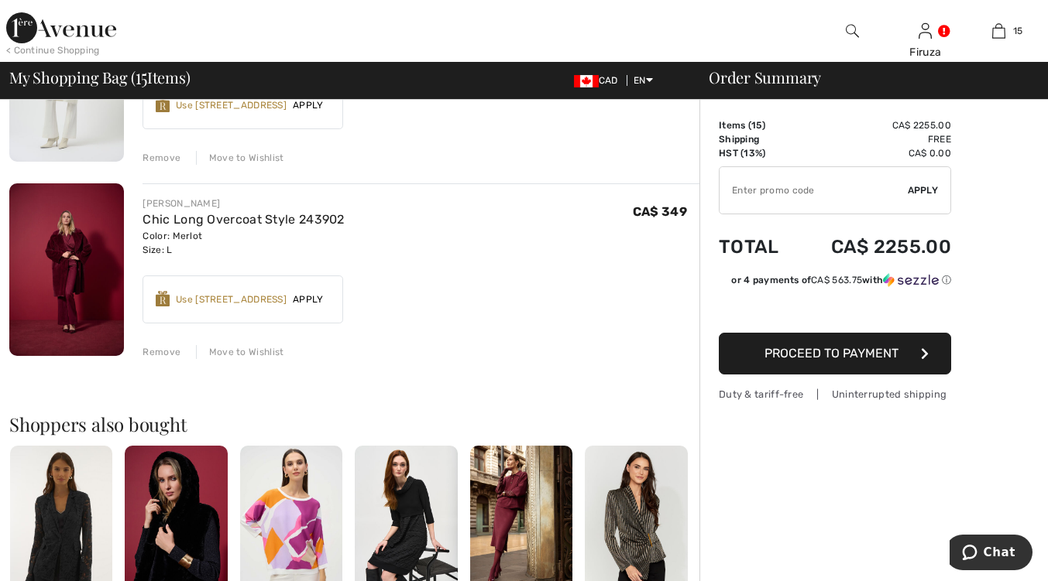
scroll to position [2763, 0]
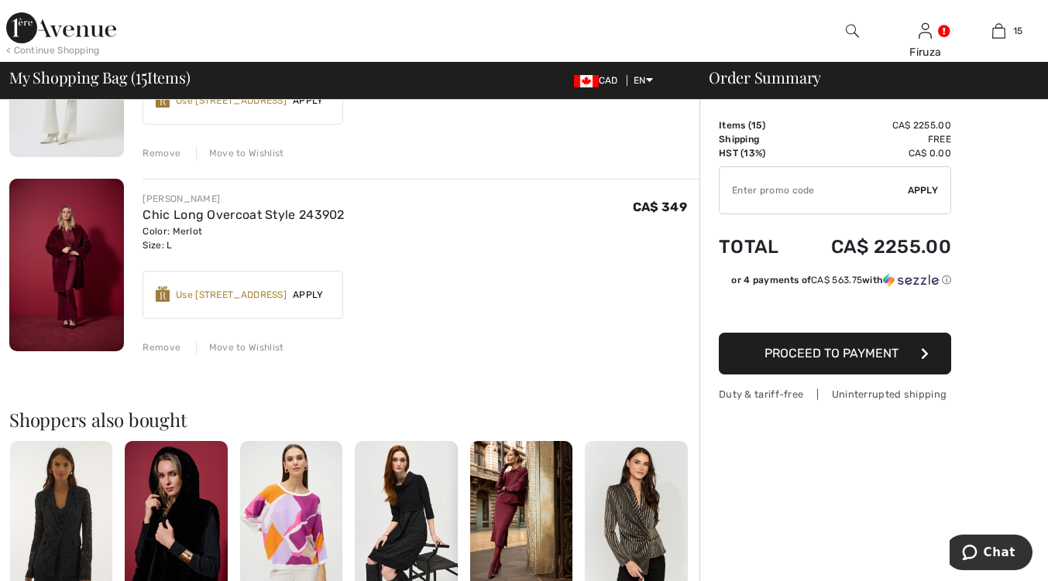
click at [279, 297] on div "Use [STREET_ADDRESS]" at bounding box center [231, 295] width 111 height 14
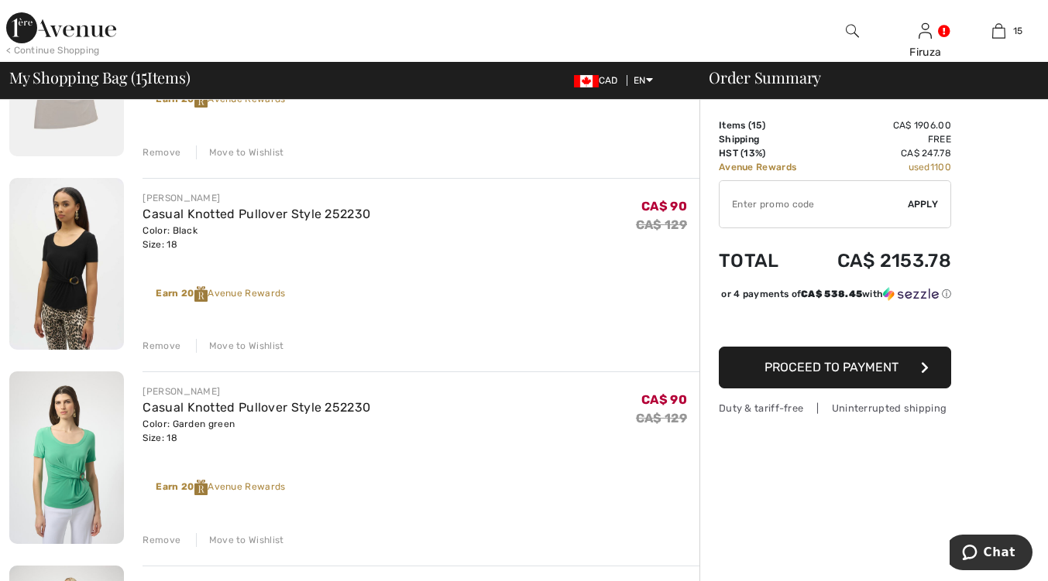
scroll to position [2179, 0]
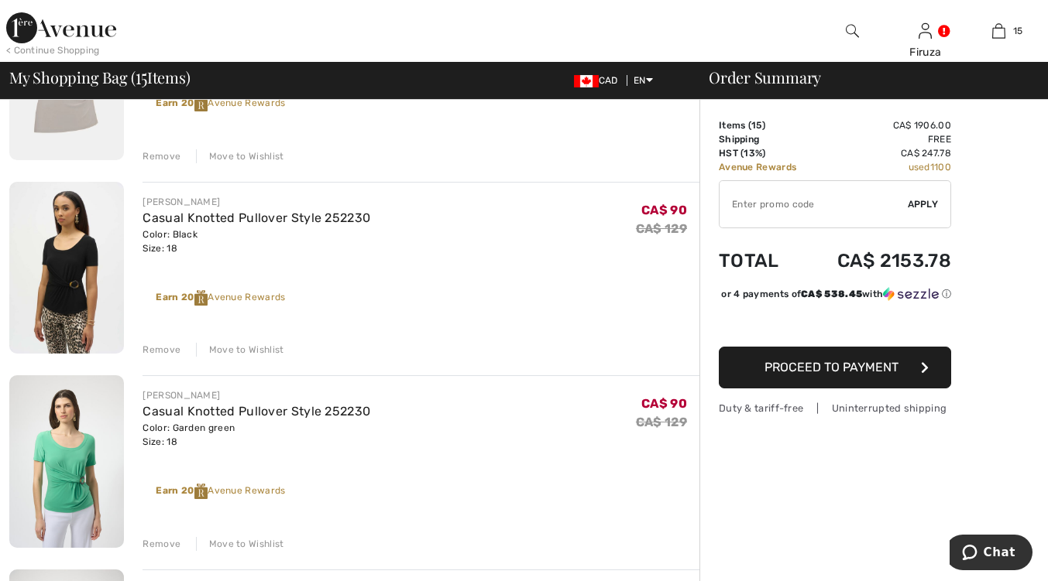
click at [782, 209] on input "TEXT" at bounding box center [813, 204] width 188 height 46
type input "EXTRA20"
click at [930, 213] on div "✔ Apply Remove" at bounding box center [834, 204] width 232 height 48
click at [920, 211] on div "✔ Apply Remove" at bounding box center [834, 204] width 232 height 48
click at [922, 200] on span "Apply" at bounding box center [922, 204] width 31 height 14
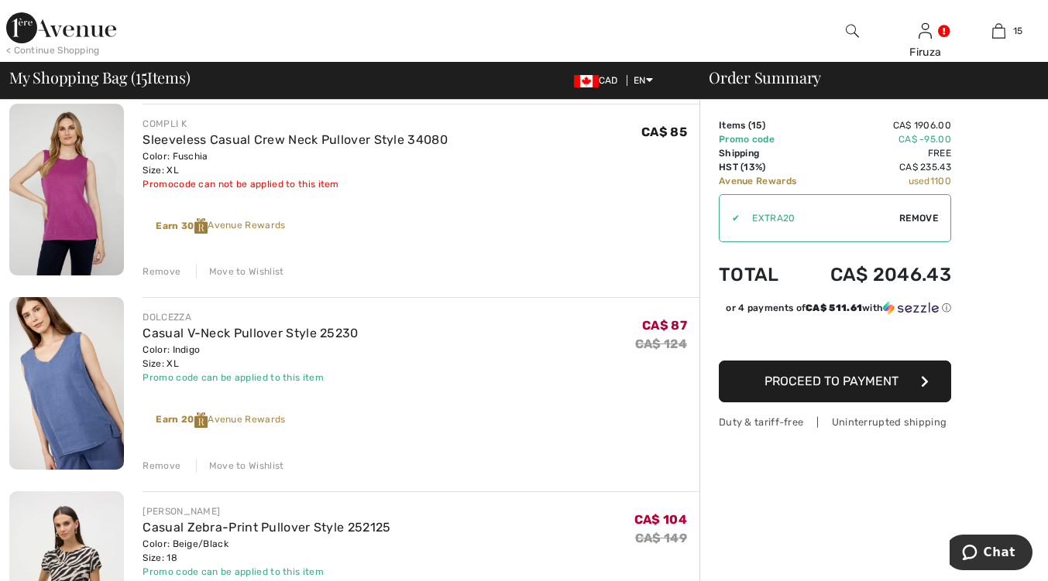
scroll to position [1092, 0]
click at [249, 462] on div "Move to Wishlist" at bounding box center [240, 467] width 88 height 14
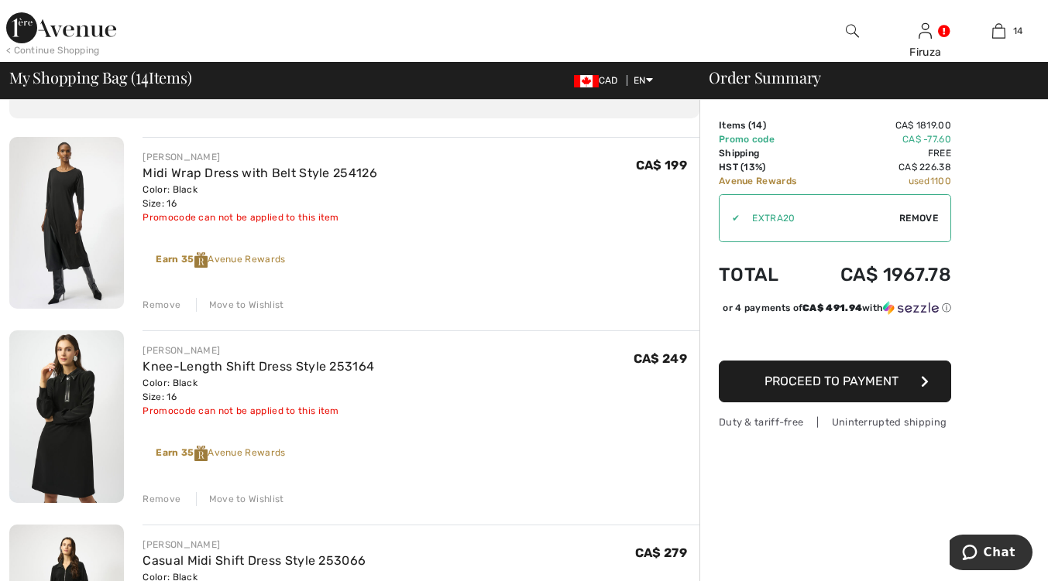
scroll to position [78, 0]
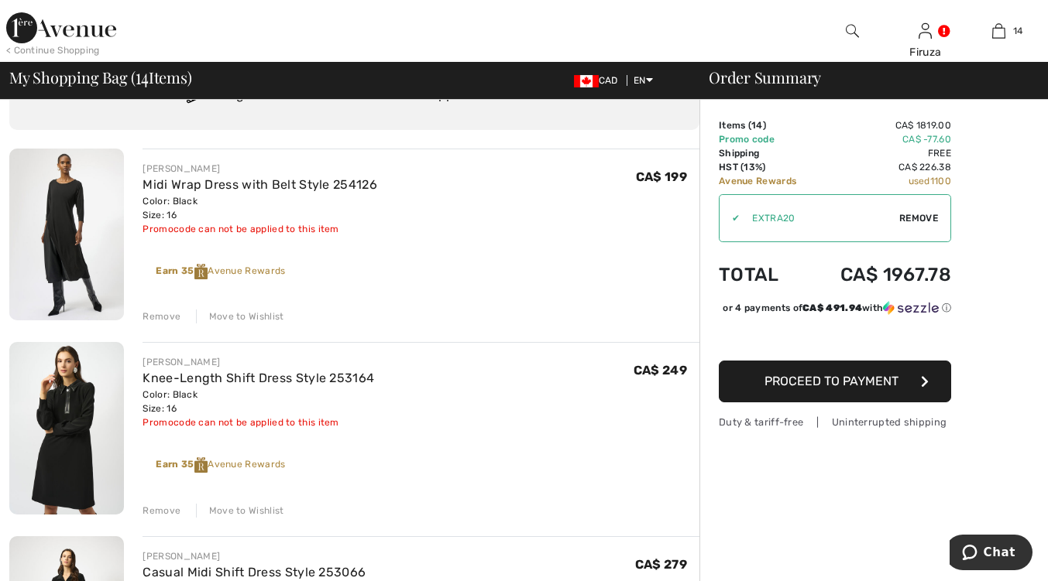
click at [257, 320] on div "Move to Wishlist" at bounding box center [240, 317] width 88 height 14
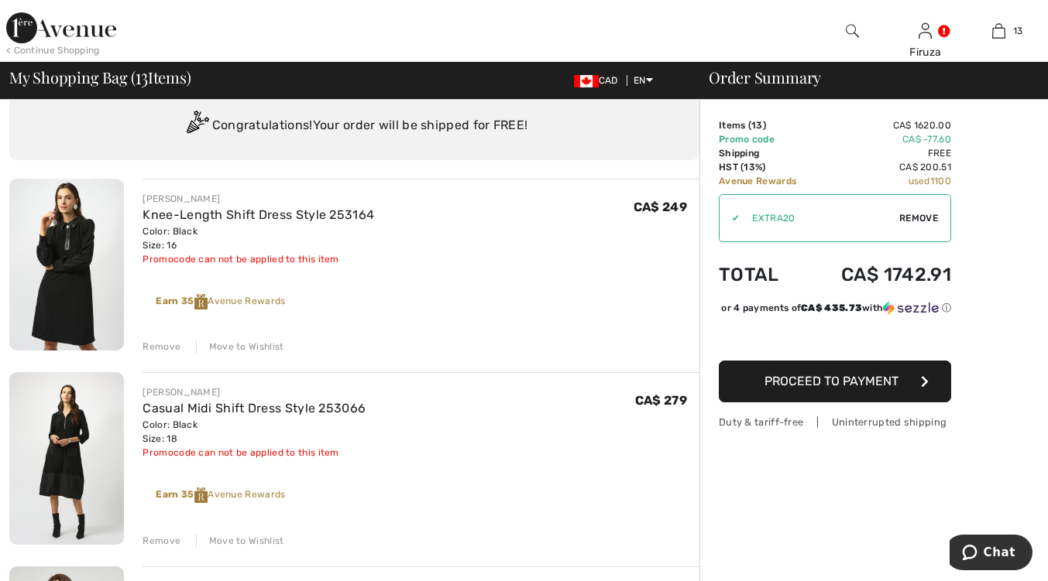
scroll to position [0, 0]
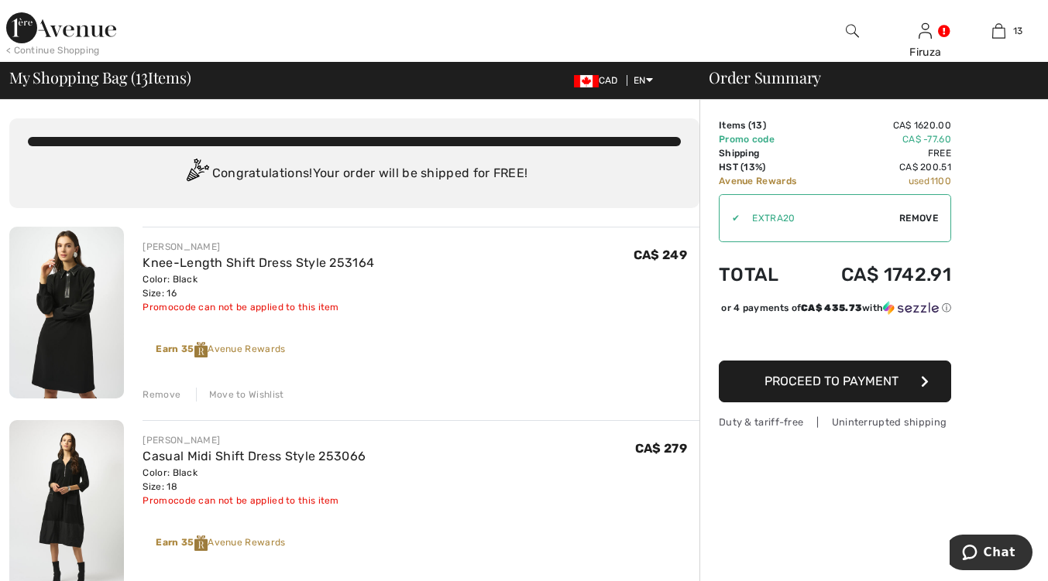
click at [82, 45] on div "< Continue Shopping" at bounding box center [53, 50] width 94 height 14
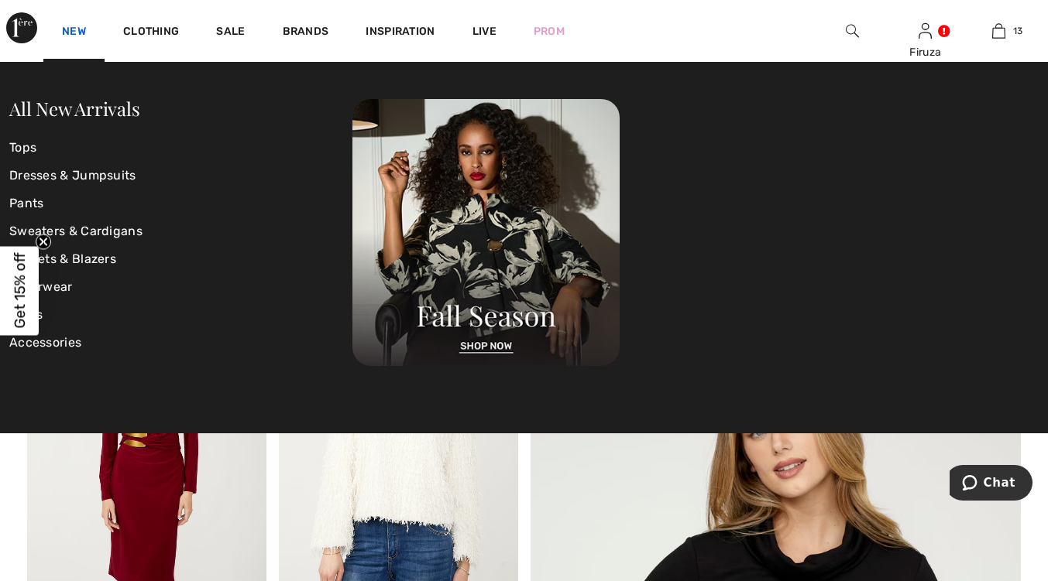
click at [69, 28] on link "New" at bounding box center [74, 33] width 24 height 16
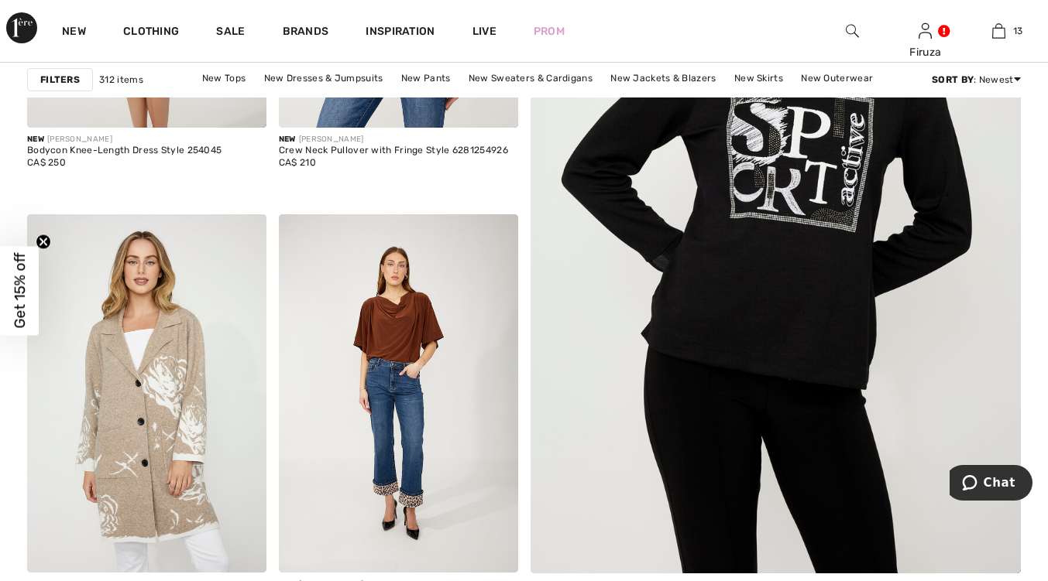
scroll to position [546, 0]
click at [795, 317] on img at bounding box center [775, 211] width 588 height 883
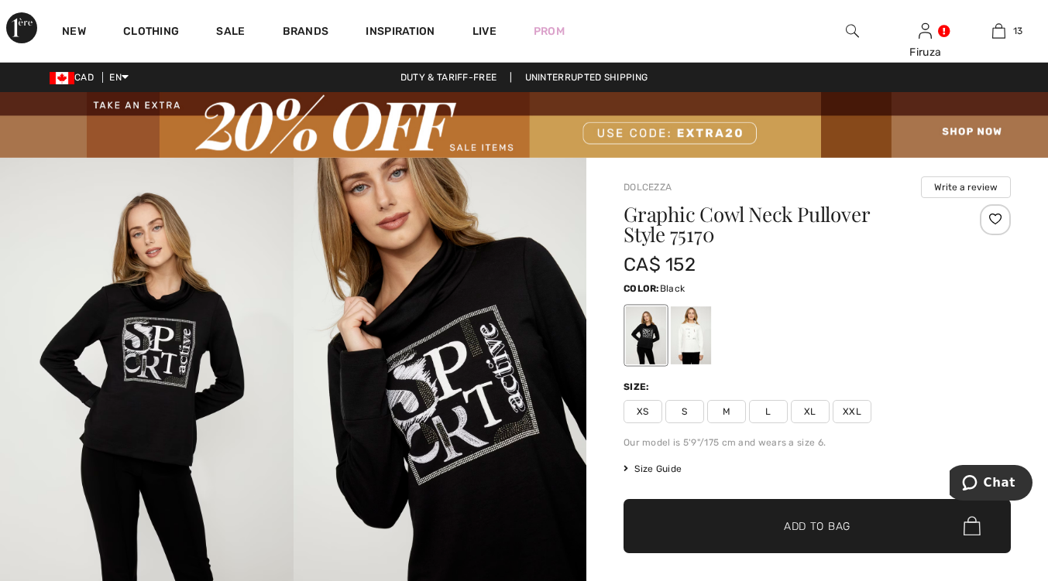
click at [666, 473] on span "Size Guide" at bounding box center [652, 469] width 58 height 14
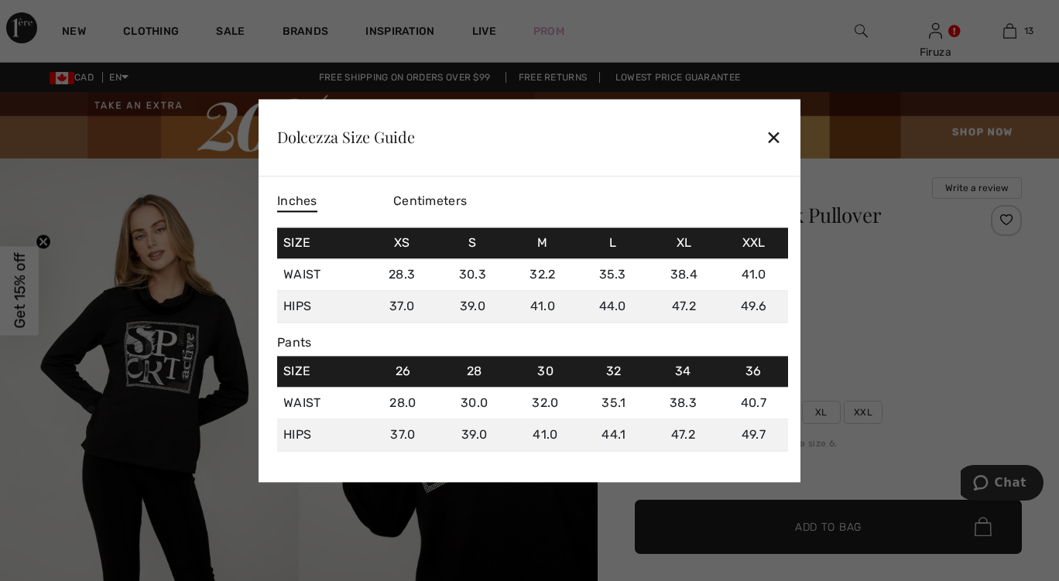
click at [777, 138] on div "✕" at bounding box center [774, 138] width 16 height 33
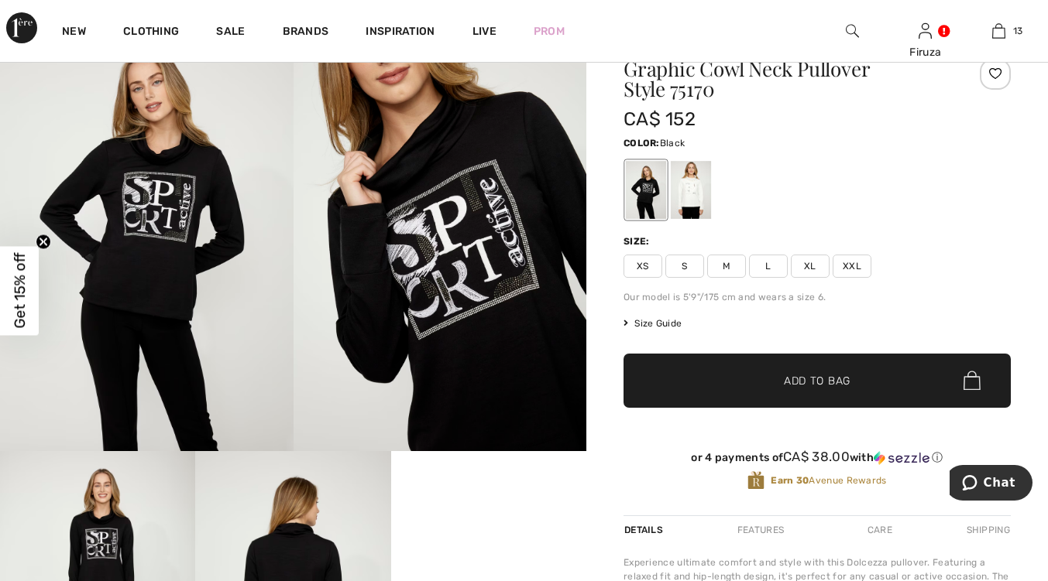
scroll to position [133, 0]
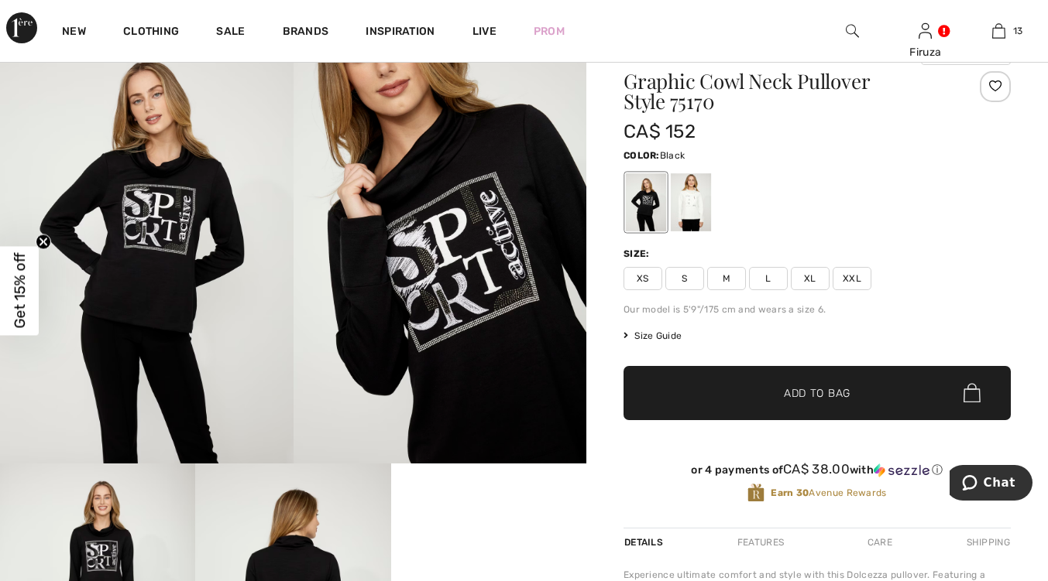
click at [769, 286] on span "L" at bounding box center [768, 278] width 39 height 23
click at [820, 398] on span "Add to Bag" at bounding box center [817, 393] width 67 height 16
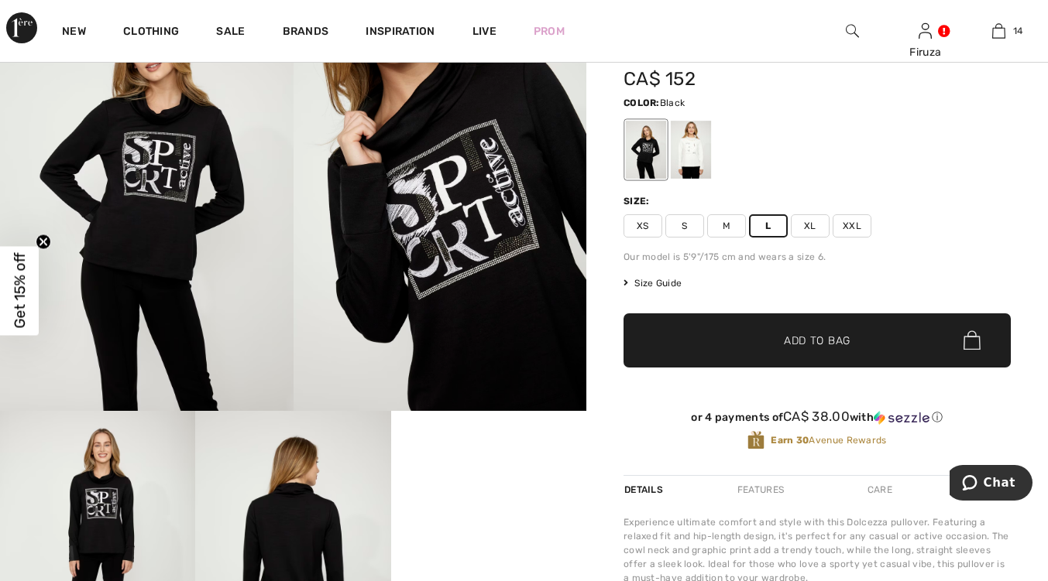
scroll to position [184, 0]
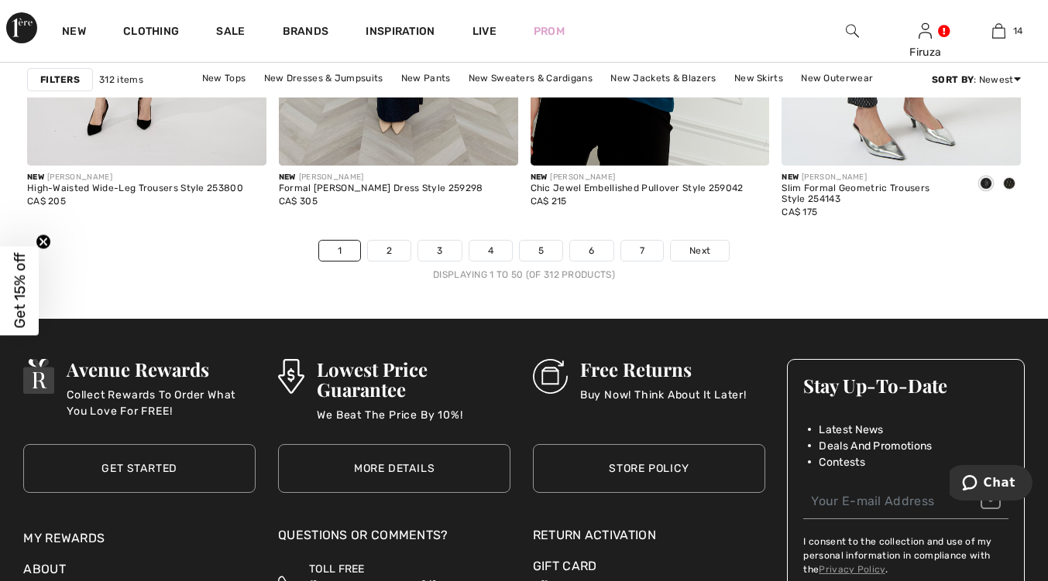
scroll to position [6839, 0]
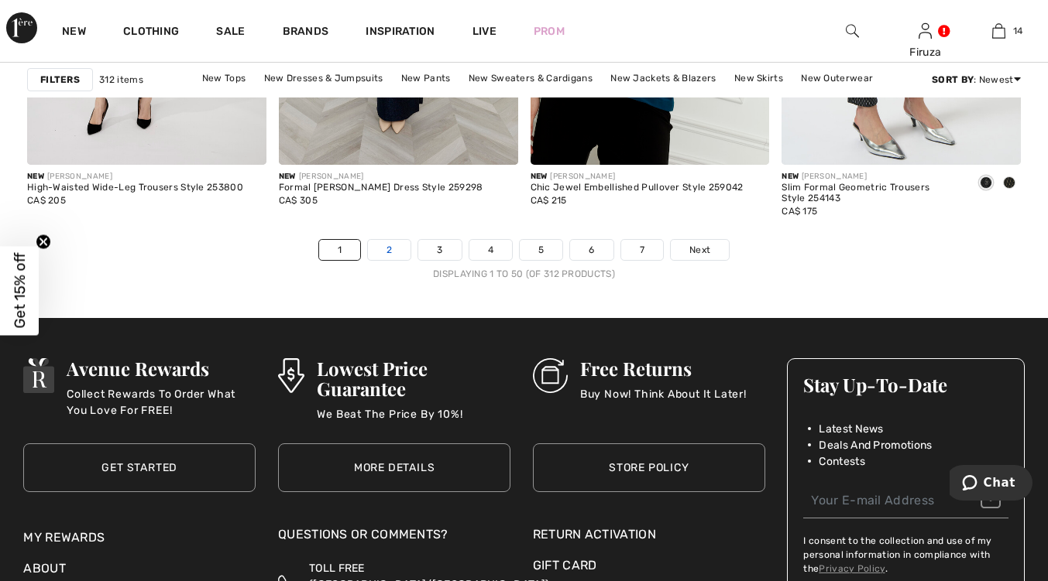
click at [389, 251] on link "2" at bounding box center [389, 250] width 43 height 20
